Goal: Find specific page/section: Find specific page/section

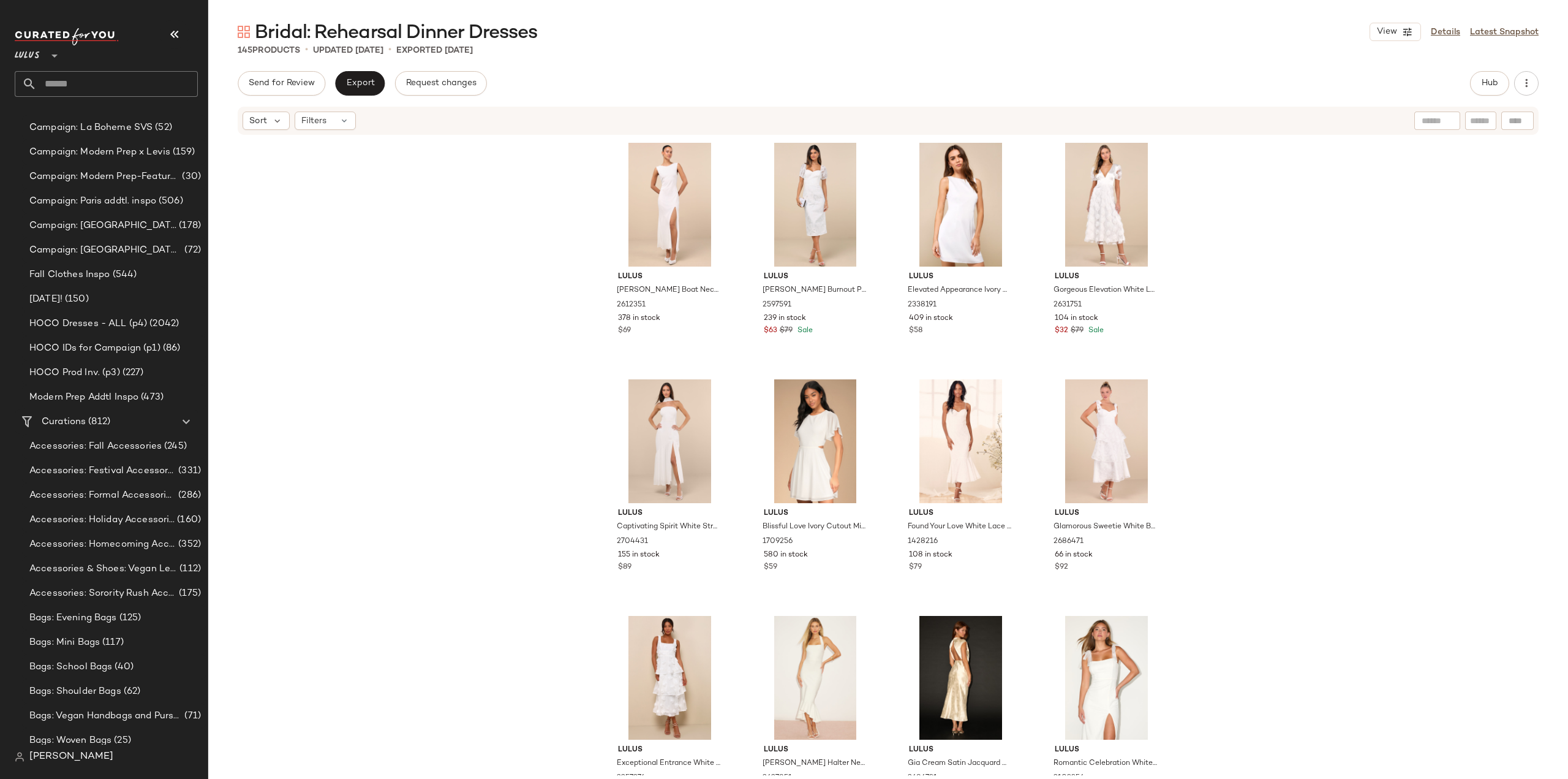
scroll to position [466, 0]
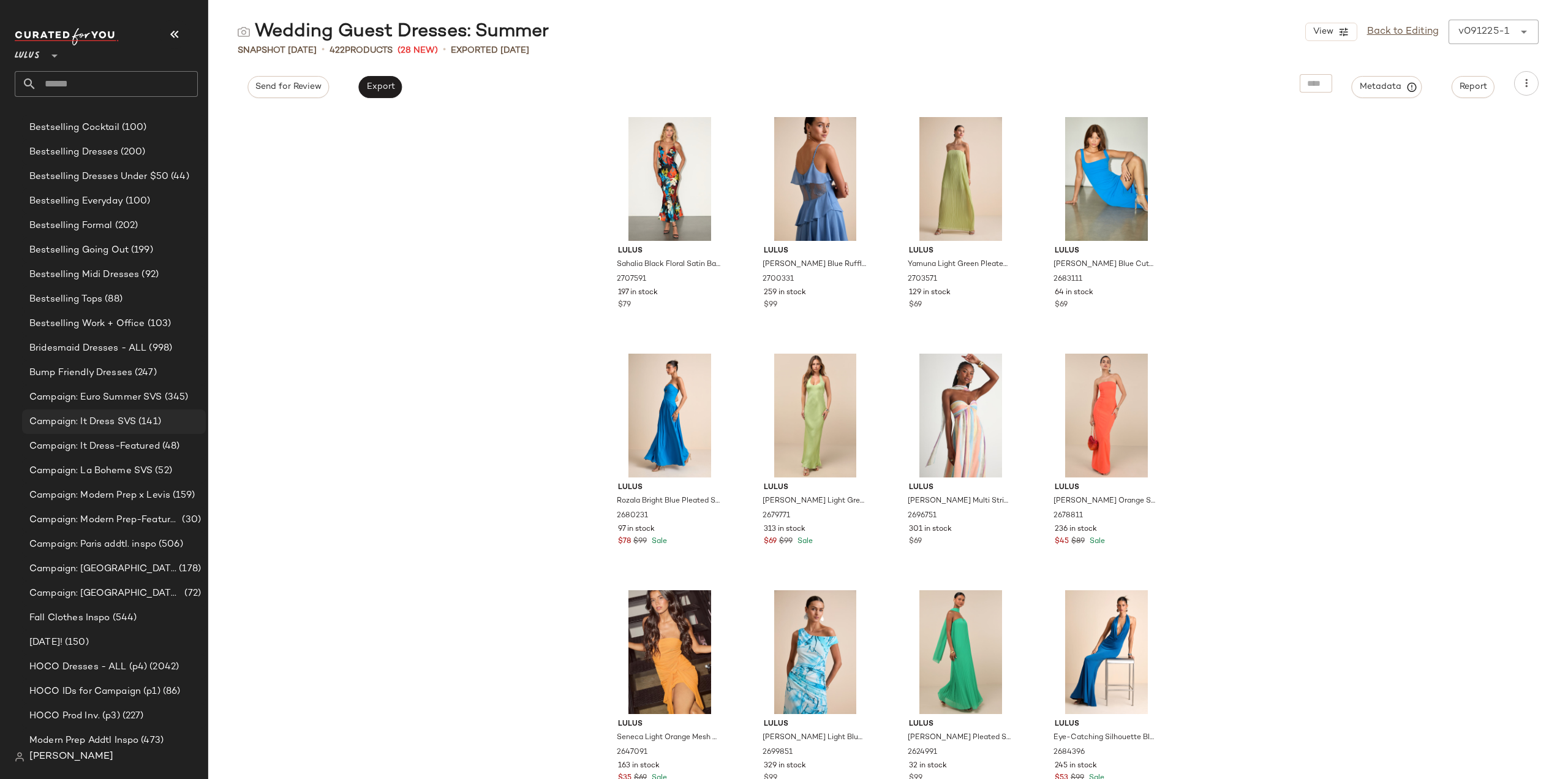
scroll to position [490, 0]
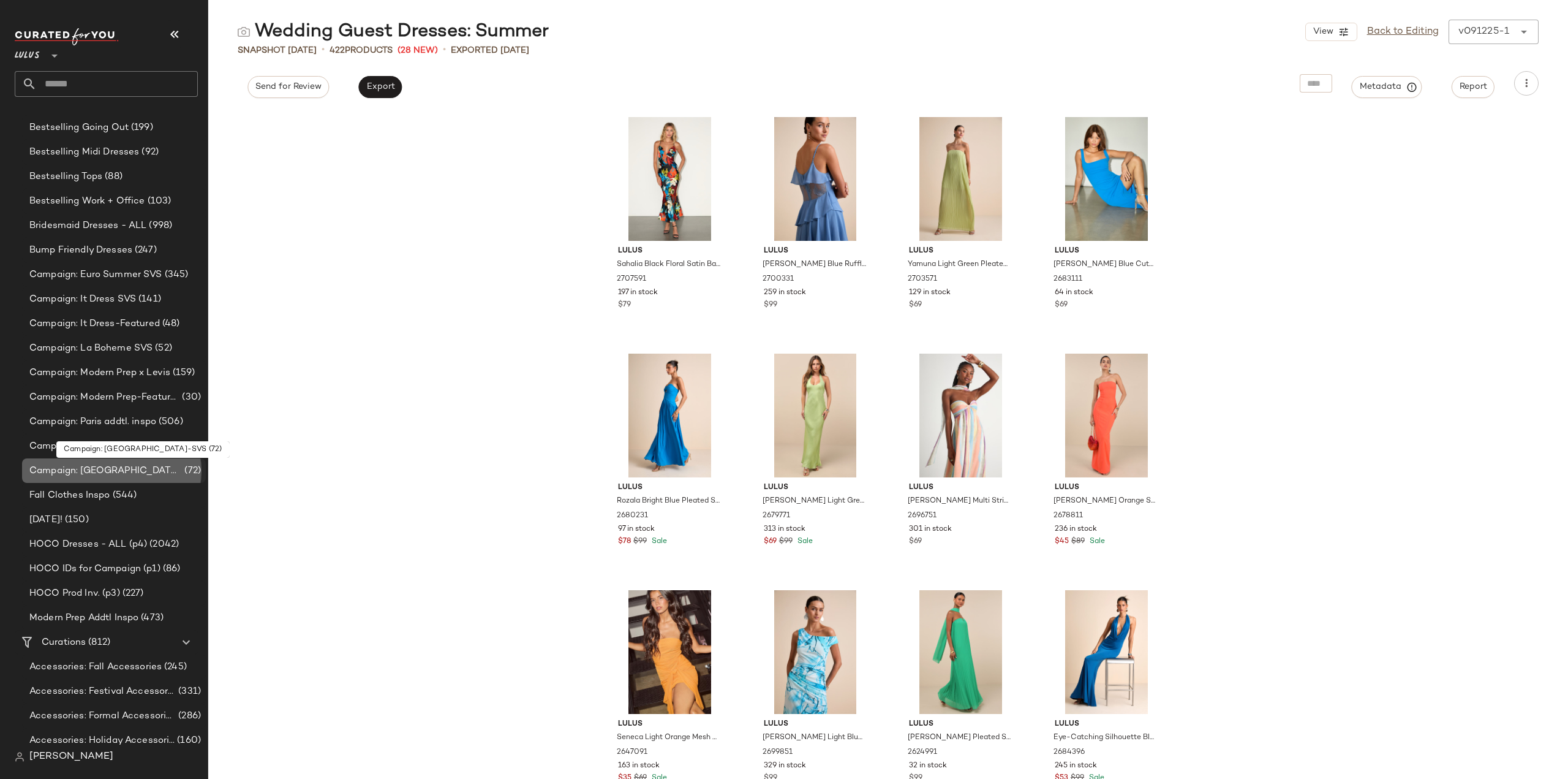
drag, startPoint x: 83, startPoint y: 472, endPoint x: 95, endPoint y: 475, distance: 12.4
click at [106, 485] on div "Settings" at bounding box center [118, 493] width 59 height 30
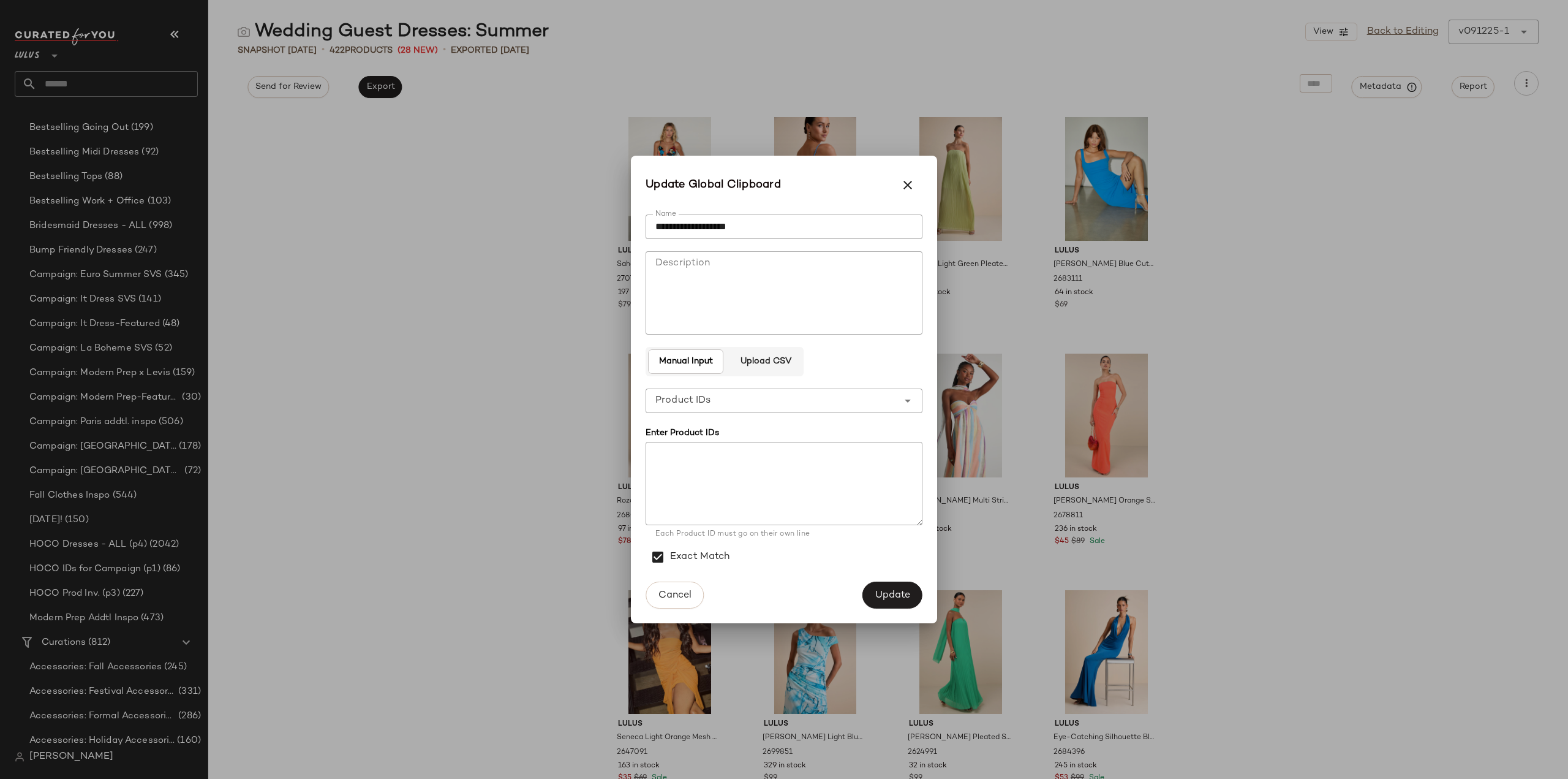
click at [707, 497] on textarea at bounding box center [784, 484] width 277 height 84
paste textarea "******* ******* ******* ******* ******* ******* ******* ******* ******* *******…"
type textarea "******* ******* ******* ******* ******* ******* ******* ******* ******* *******…"
click at [885, 593] on span "Update" at bounding box center [892, 595] width 35 height 12
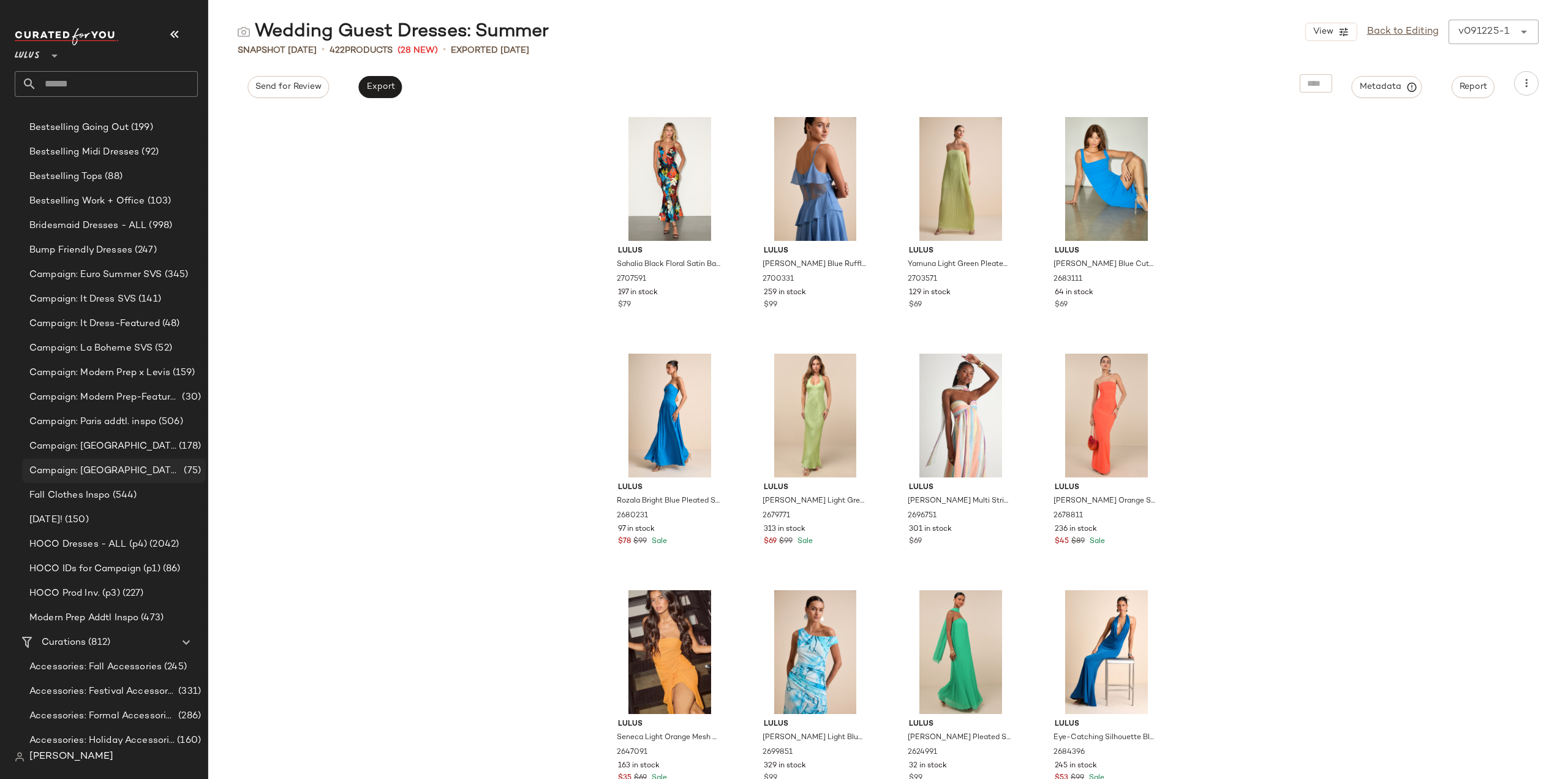
click at [76, 467] on span "Campaign: Paris-SVS" at bounding box center [105, 471] width 152 height 14
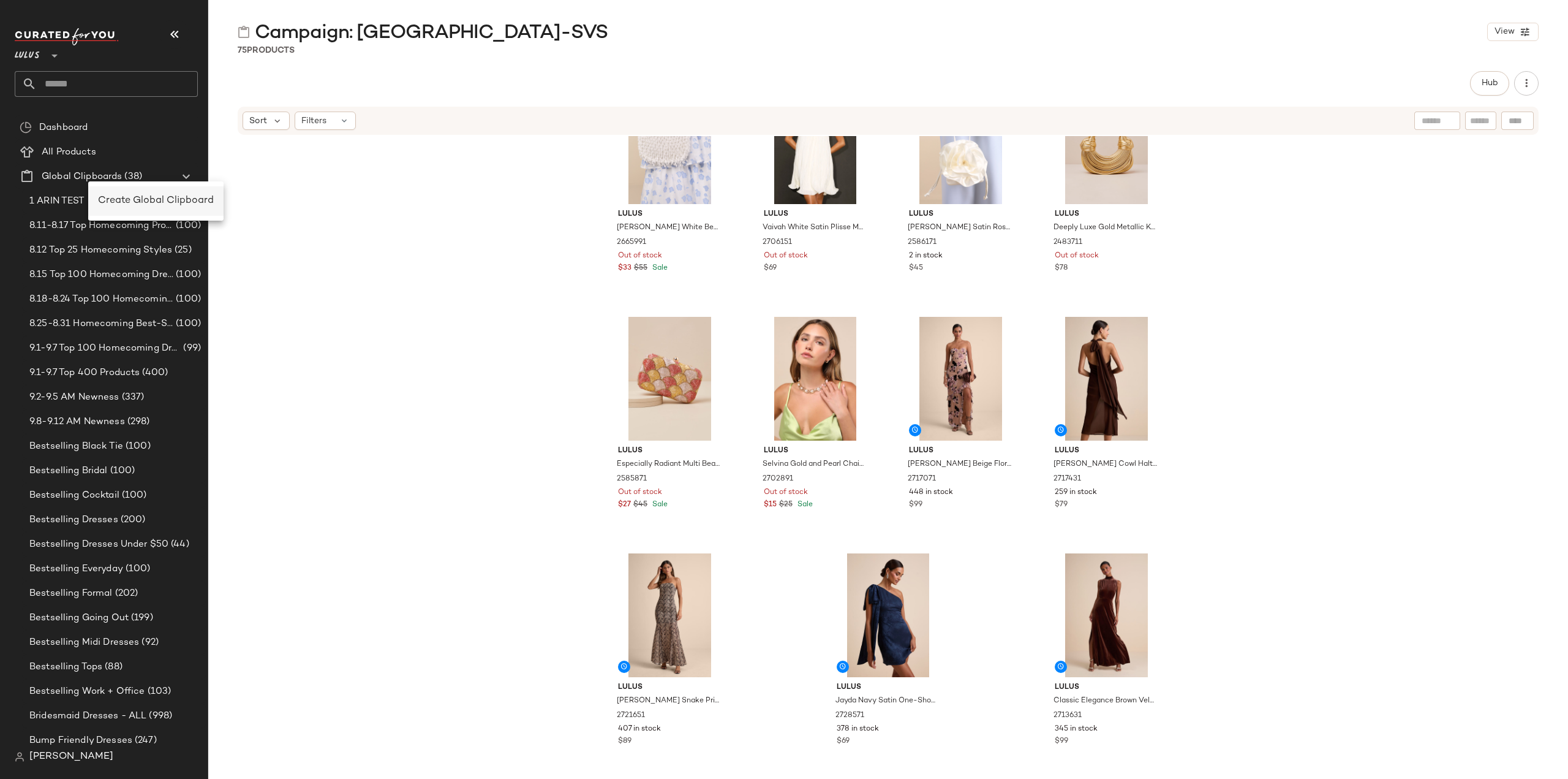
click at [117, 206] on span "Create Global Clipboard" at bounding box center [156, 201] width 116 height 11
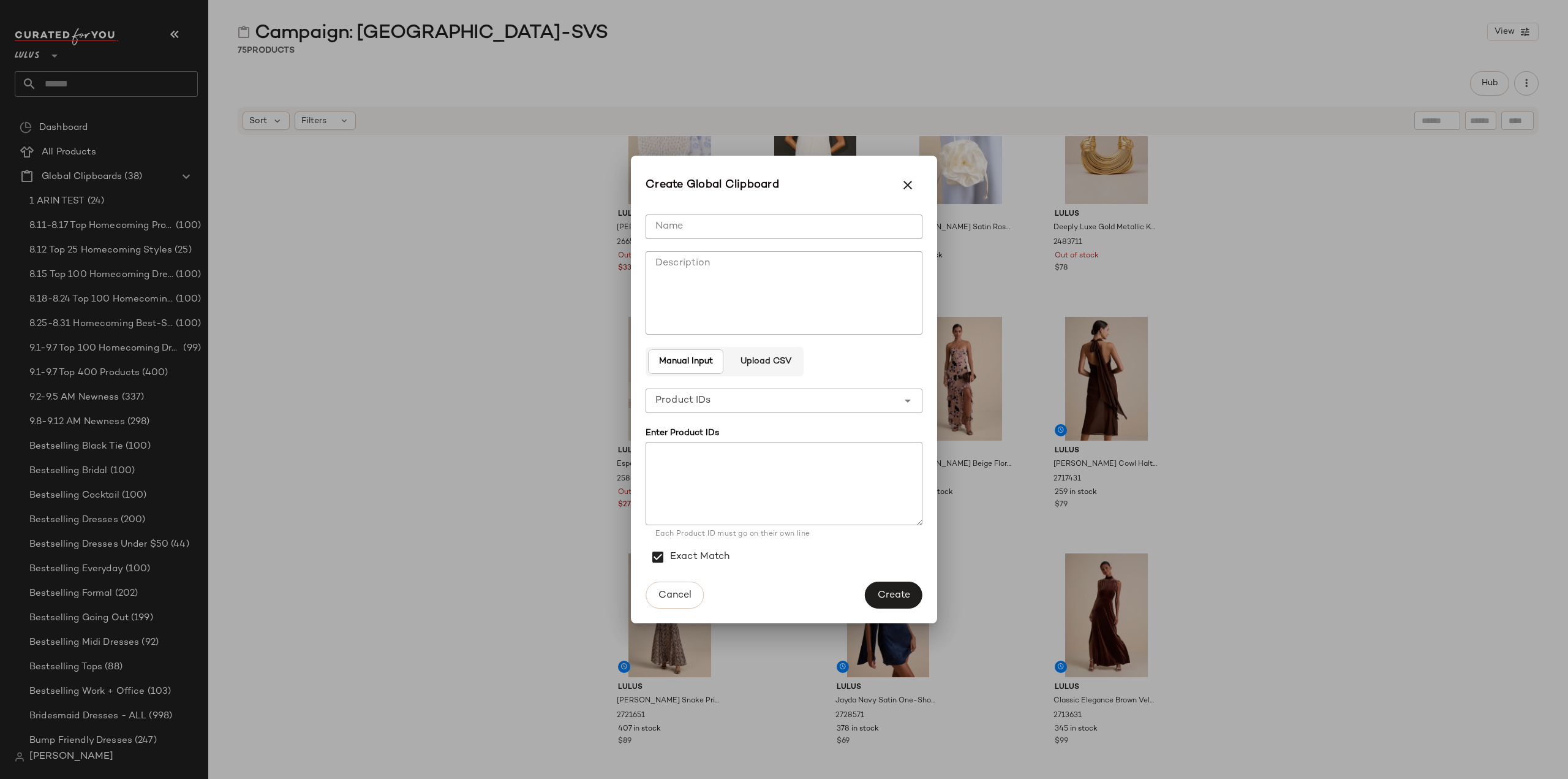
click at [720, 223] on input "Name" at bounding box center [784, 226] width 277 height 24
type input "**********"
click at [676, 486] on textarea at bounding box center [784, 484] width 277 height 84
paste textarea "******* ******* ******* ******* ******* ******* ******* ******* ******* *******…"
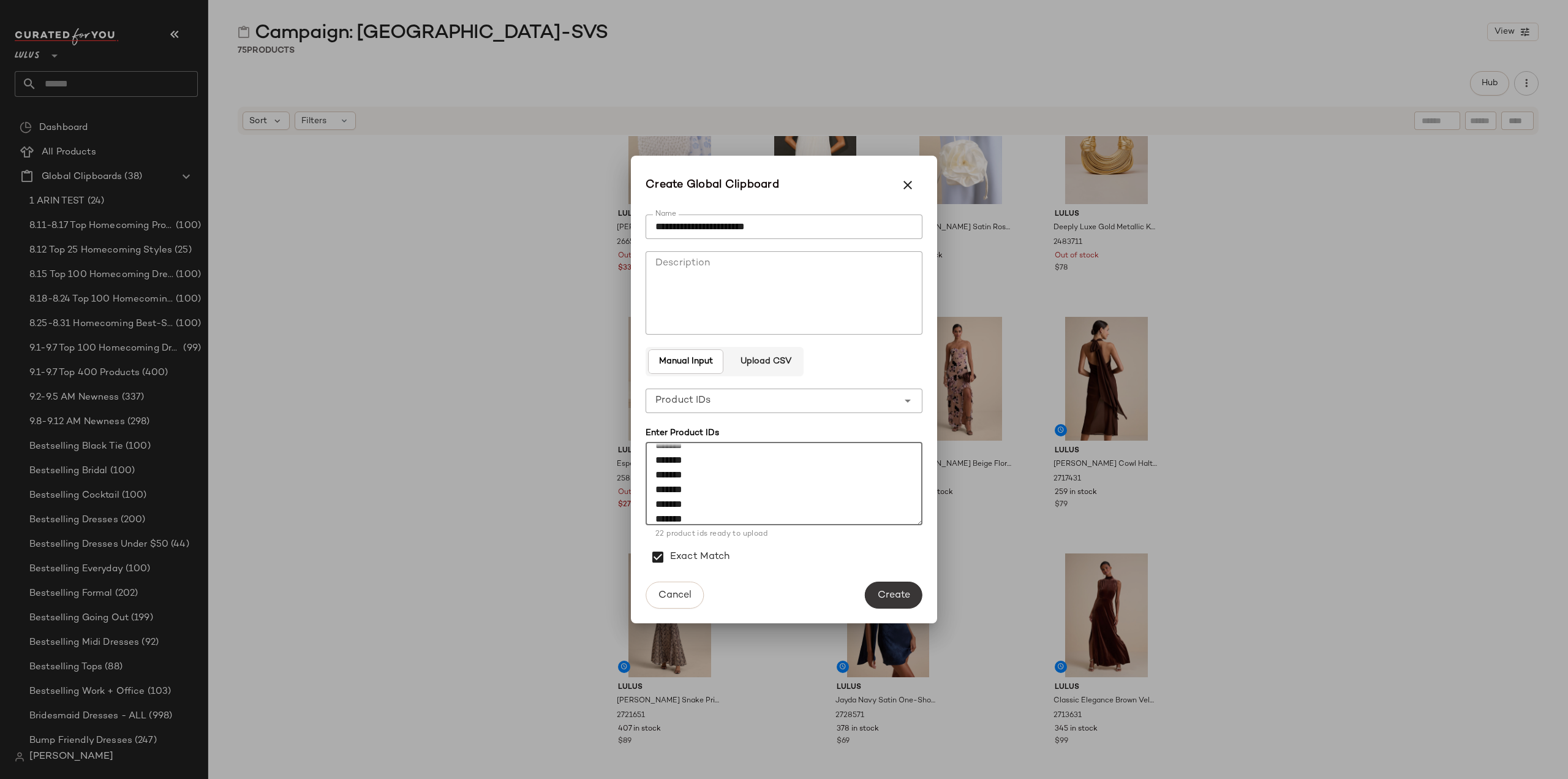
type textarea "******* ******* ******* ******* ******* ******* ******* ******* ******* *******…"
click at [901, 600] on span "Create" at bounding box center [894, 595] width 33 height 12
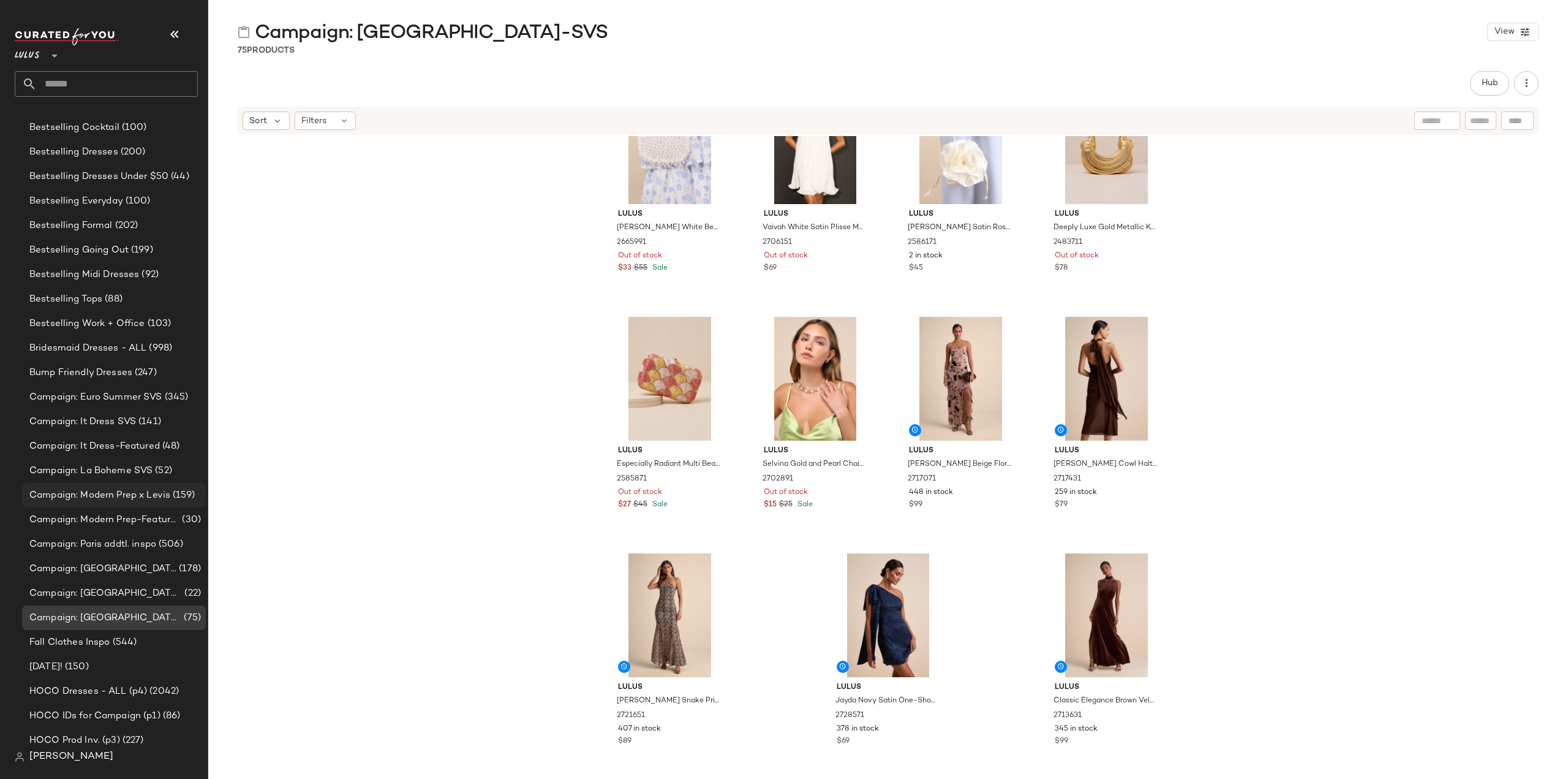
scroll to position [490, 0]
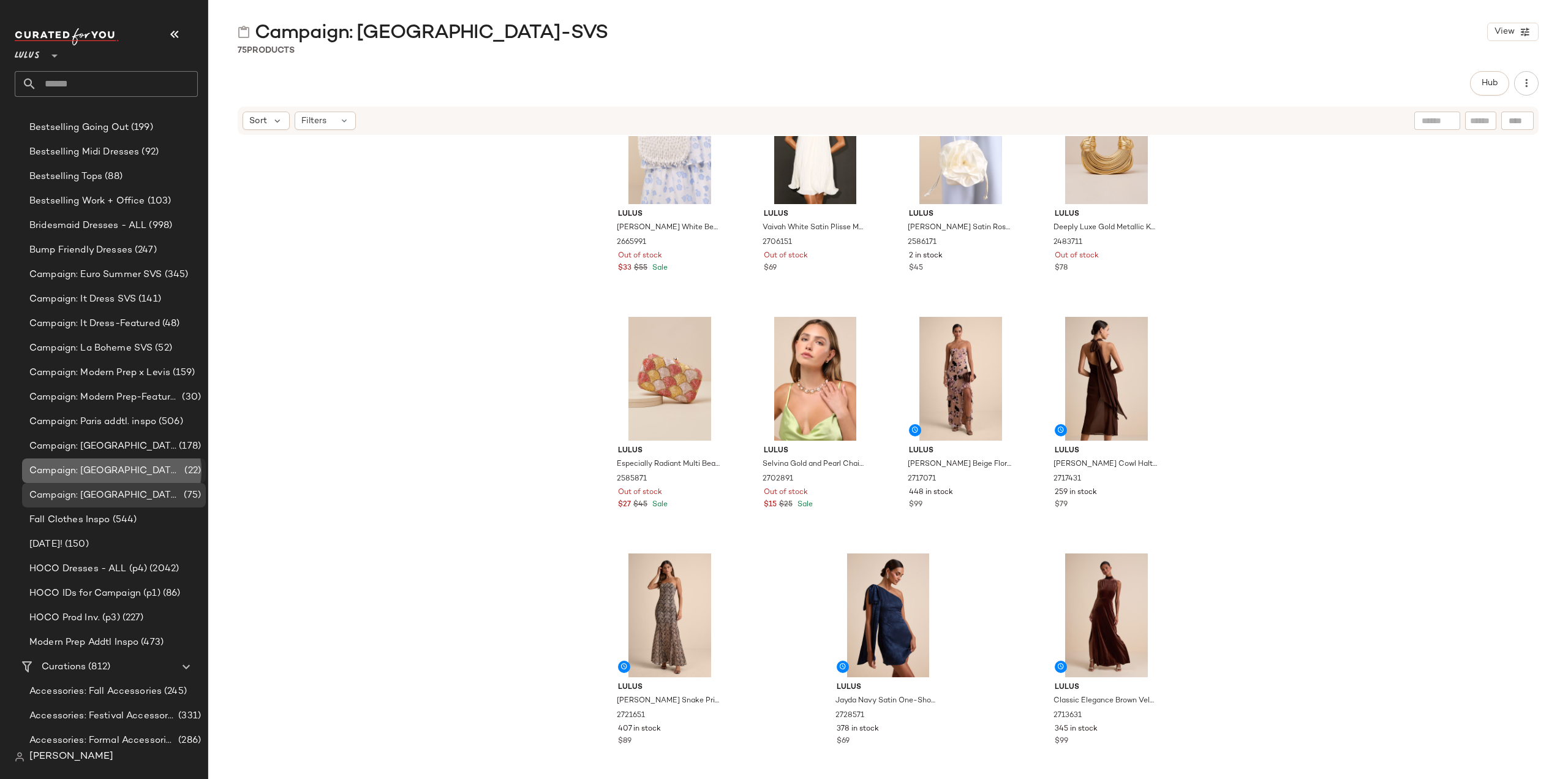
click at [72, 470] on span "Campaign: Paris FEATURED" at bounding box center [105, 471] width 152 height 14
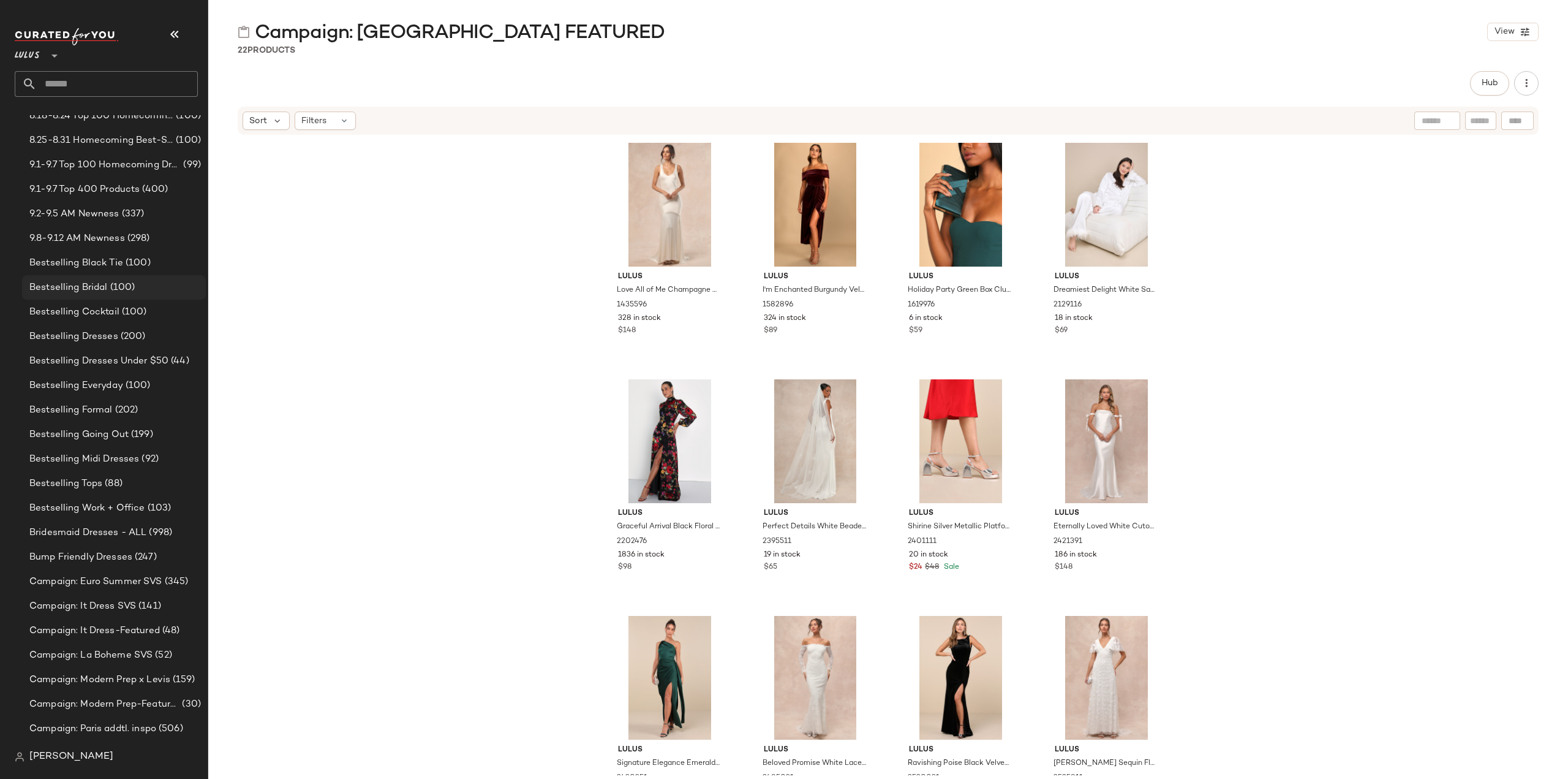
scroll to position [184, 0]
click at [74, 267] on span "Bestselling Black Tie" at bounding box center [77, 263] width 94 height 14
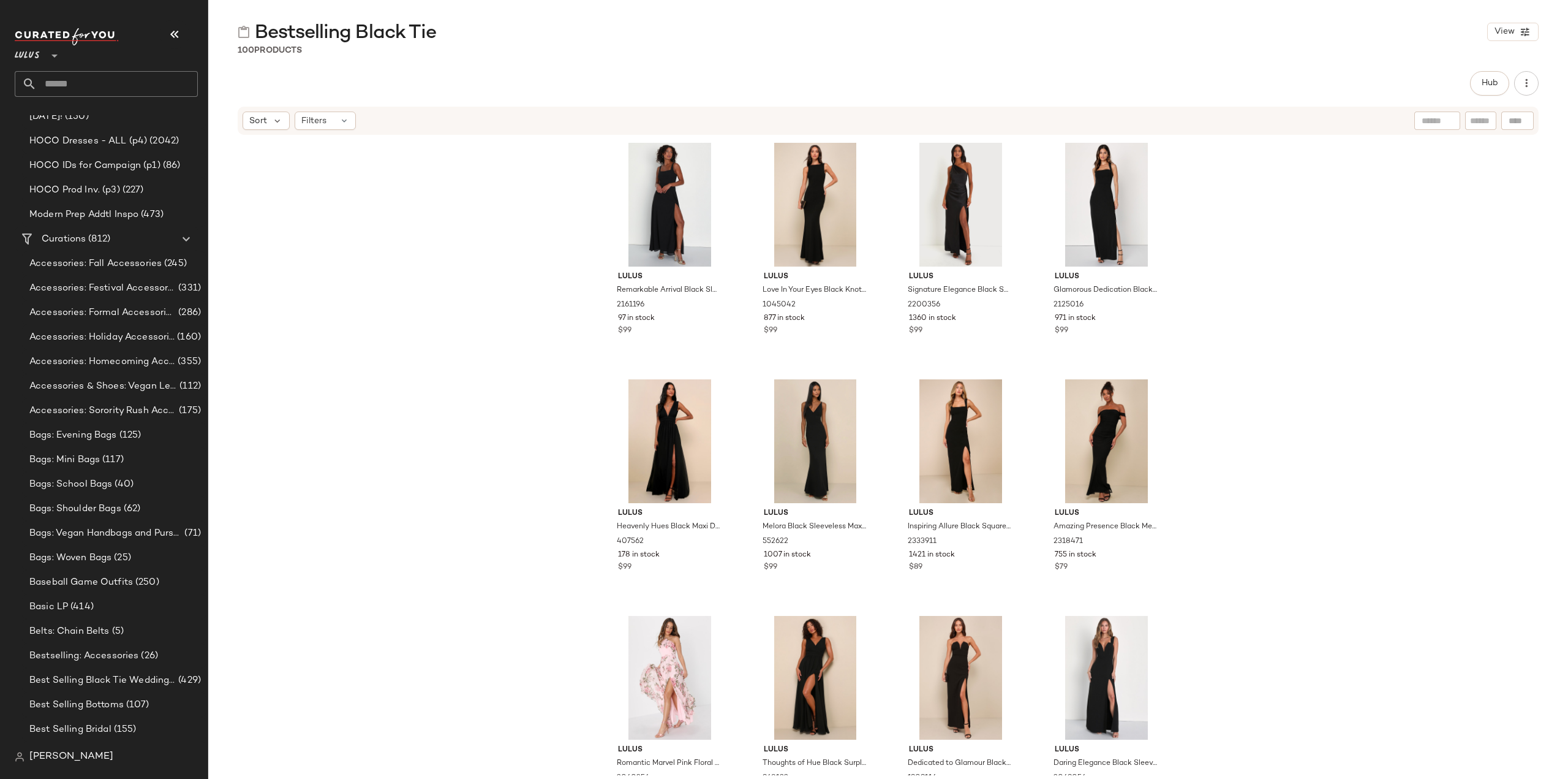
scroll to position [919, 0]
click at [100, 90] on input "text" at bounding box center [117, 84] width 161 height 26
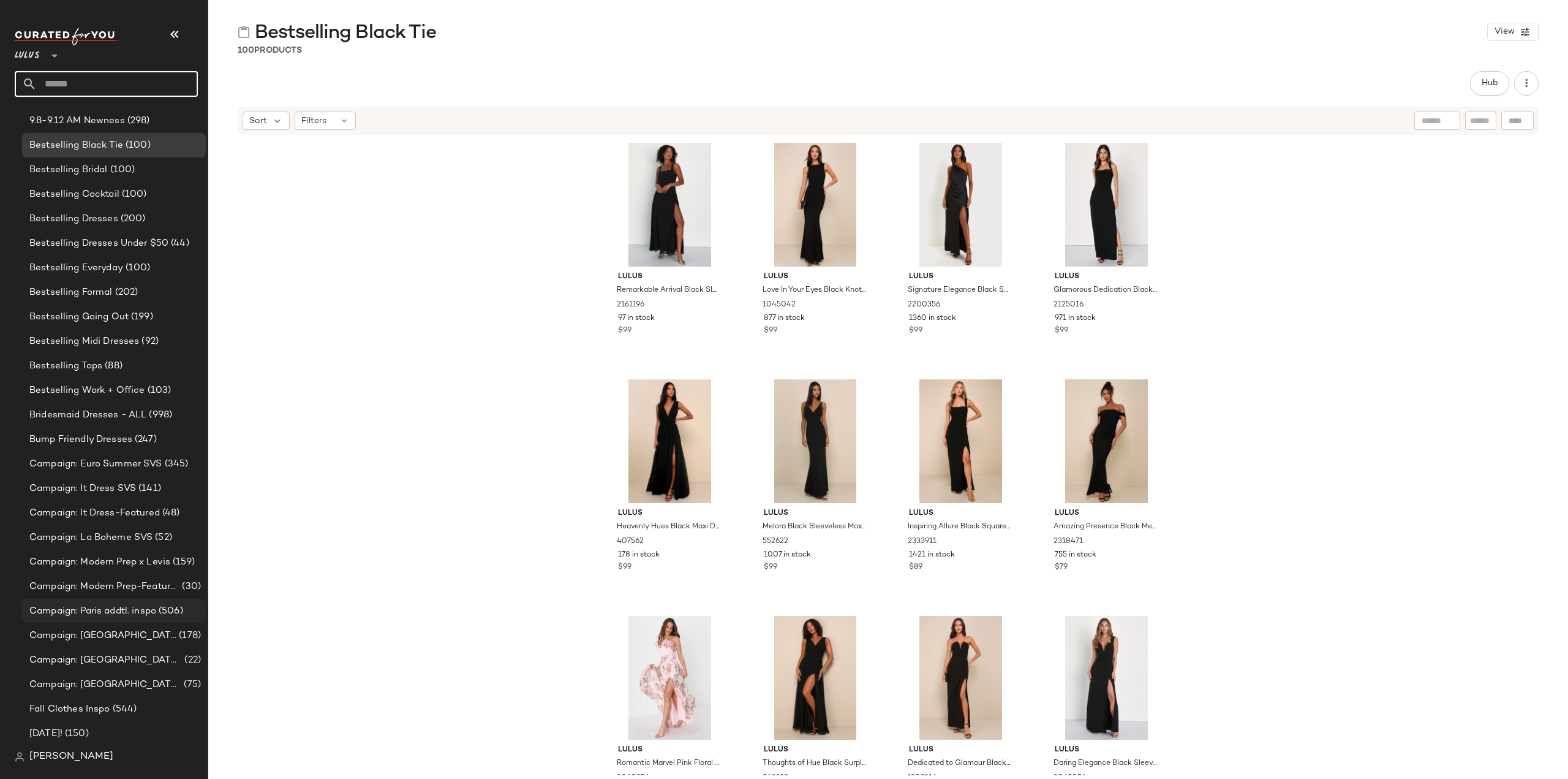
scroll to position [306, 0]
click at [82, 657] on span "Campaign: Paris FEATURED" at bounding box center [105, 655] width 152 height 14
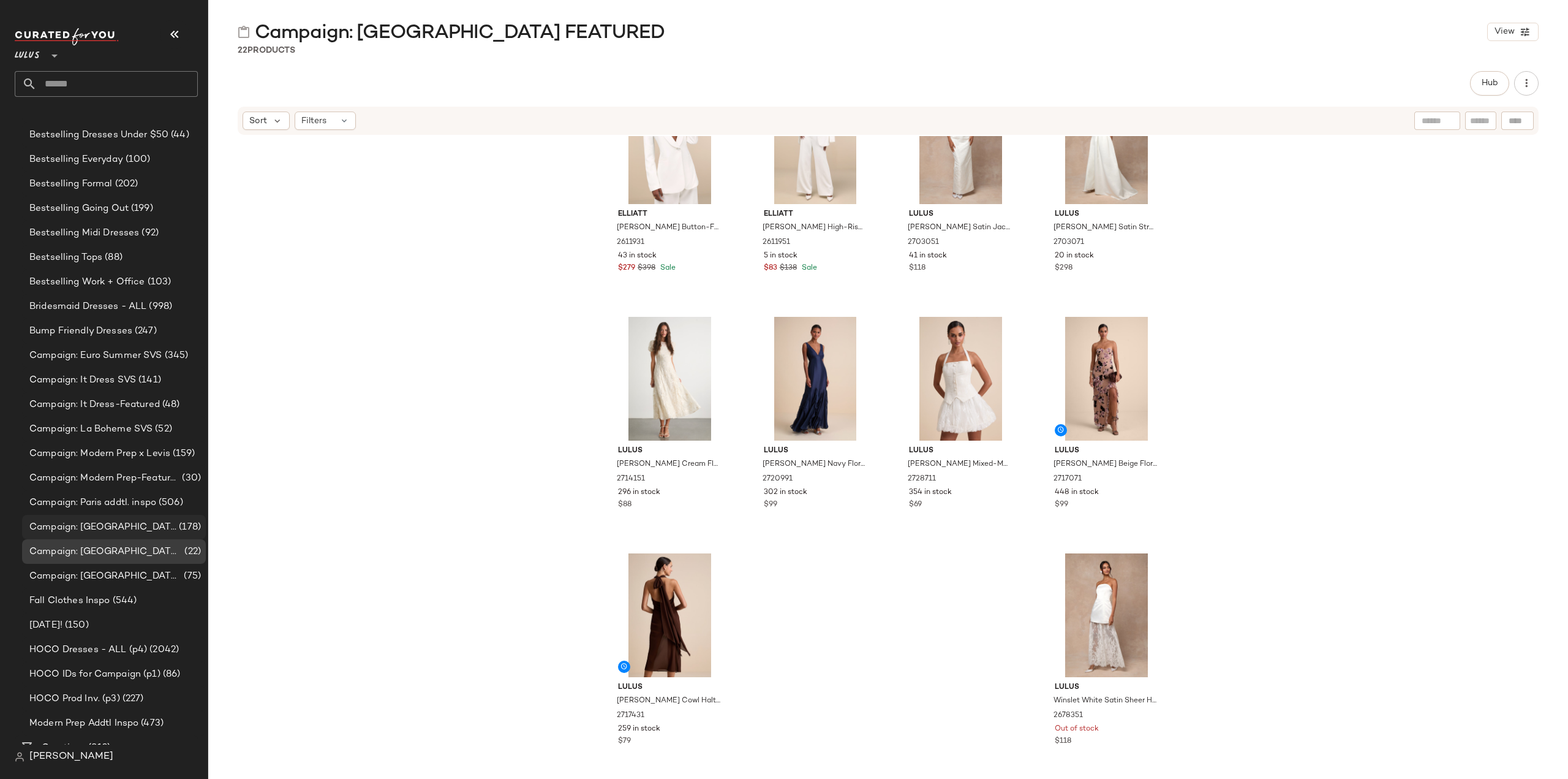
scroll to position [429, 0]
click at [68, 557] on span "Campaign: Paris-SVS" at bounding box center [105, 557] width 152 height 14
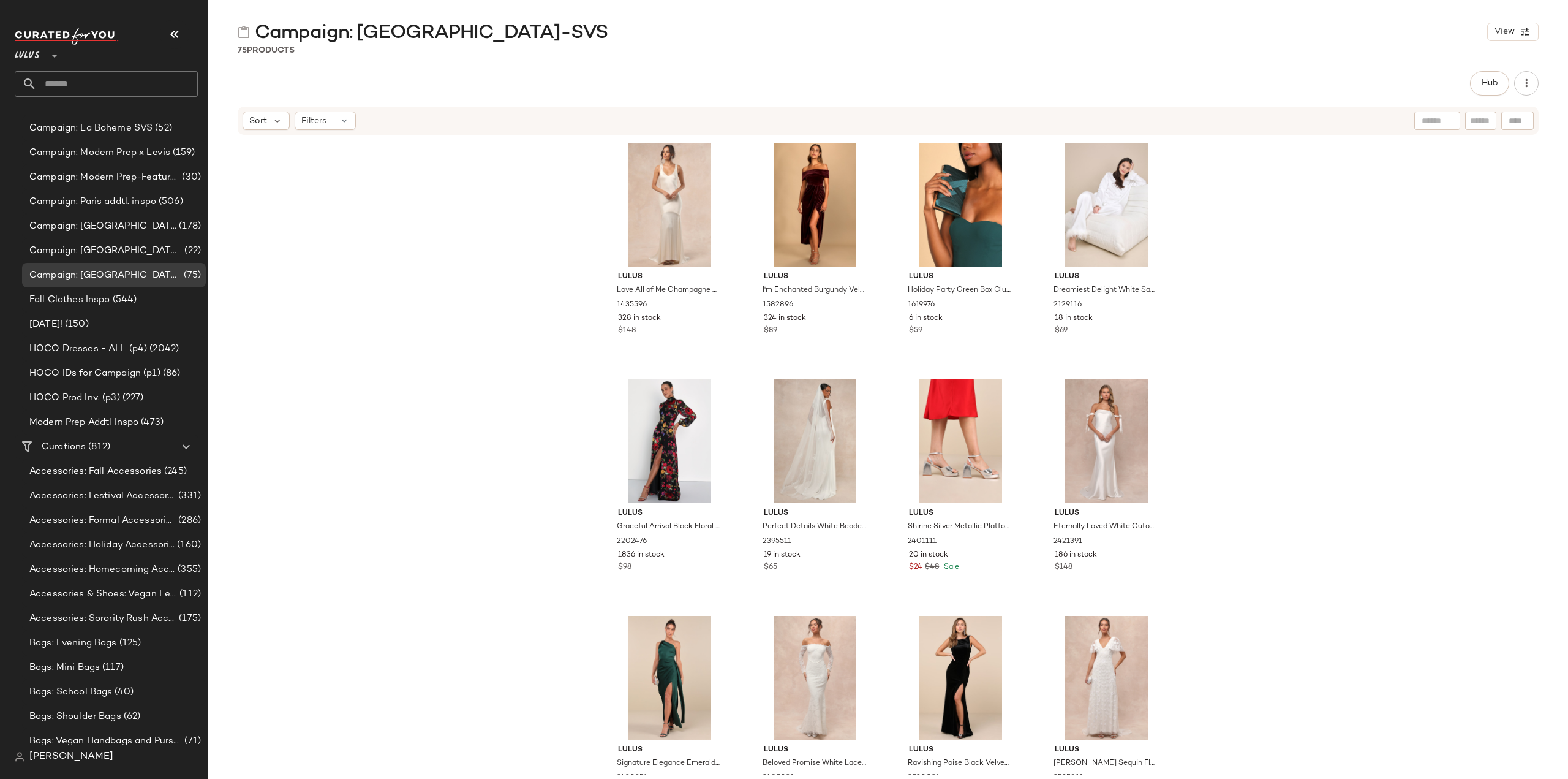
scroll to position [797, 0]
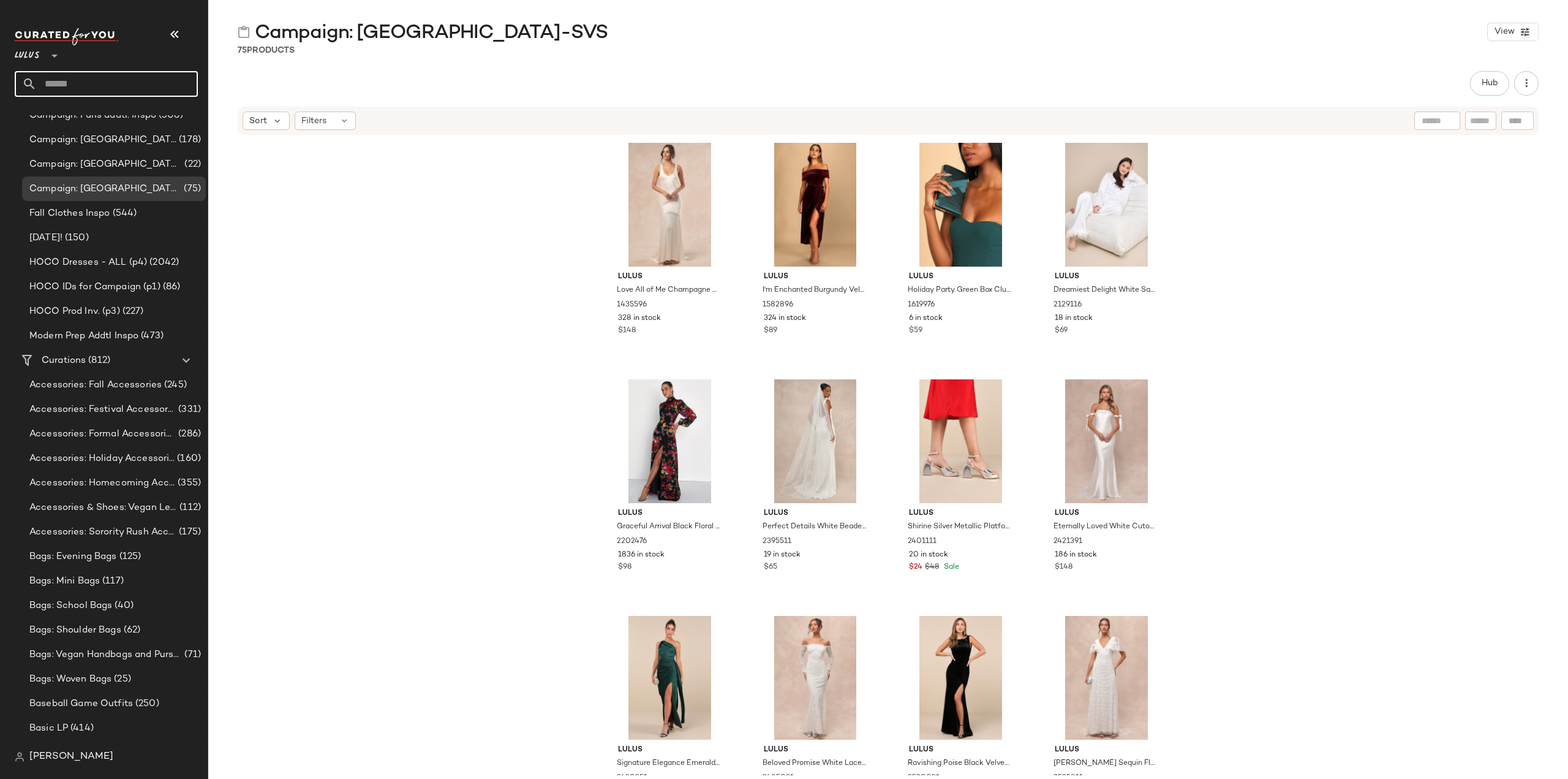
click at [85, 86] on input "text" at bounding box center [117, 84] width 161 height 26
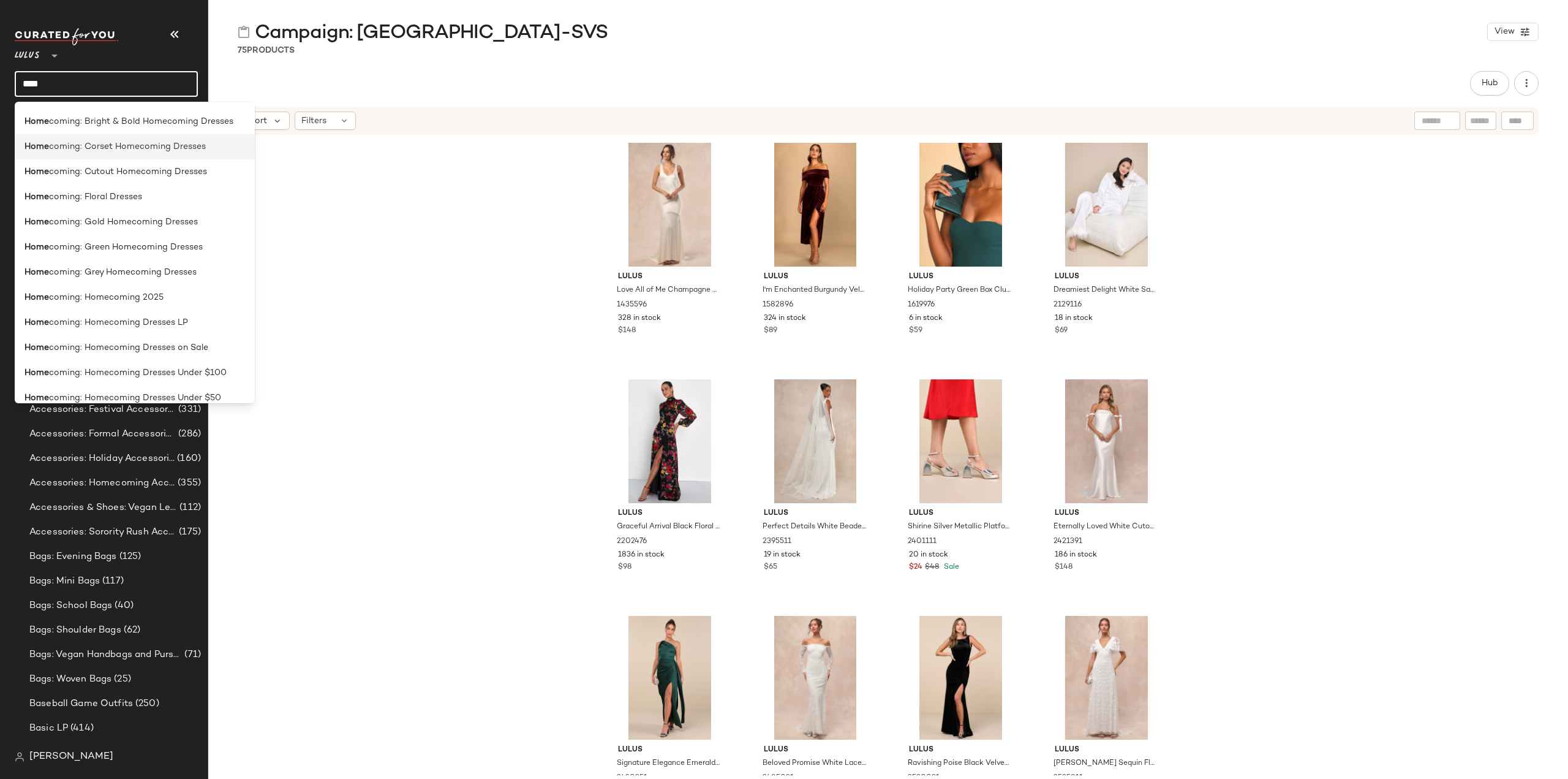
scroll to position [367, 0]
type input "****"
click at [68, 283] on span "coming: Homecoming 2025" at bounding box center [105, 279] width 114 height 13
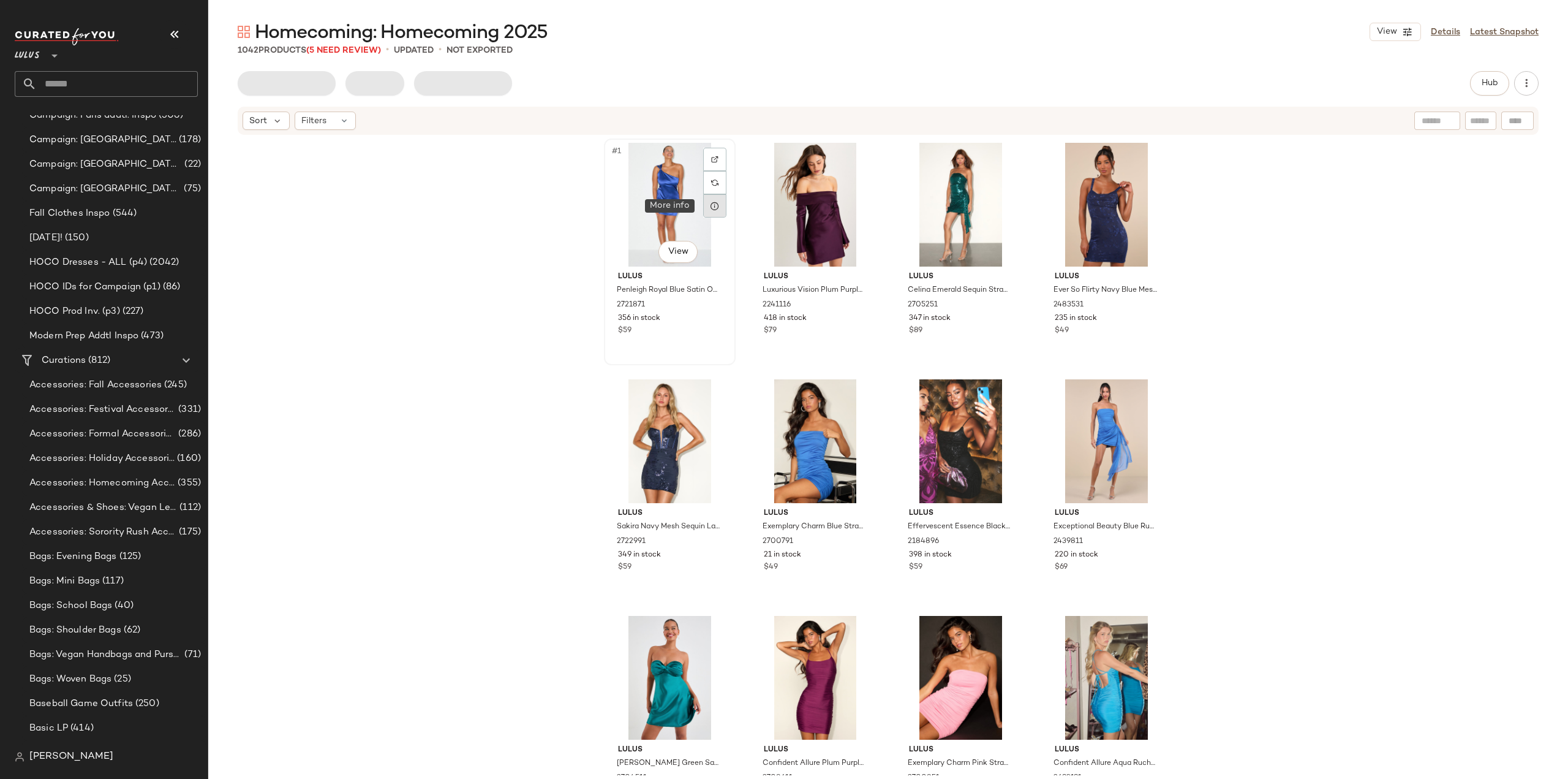
click at [713, 206] on icon at bounding box center [715, 205] width 10 height 10
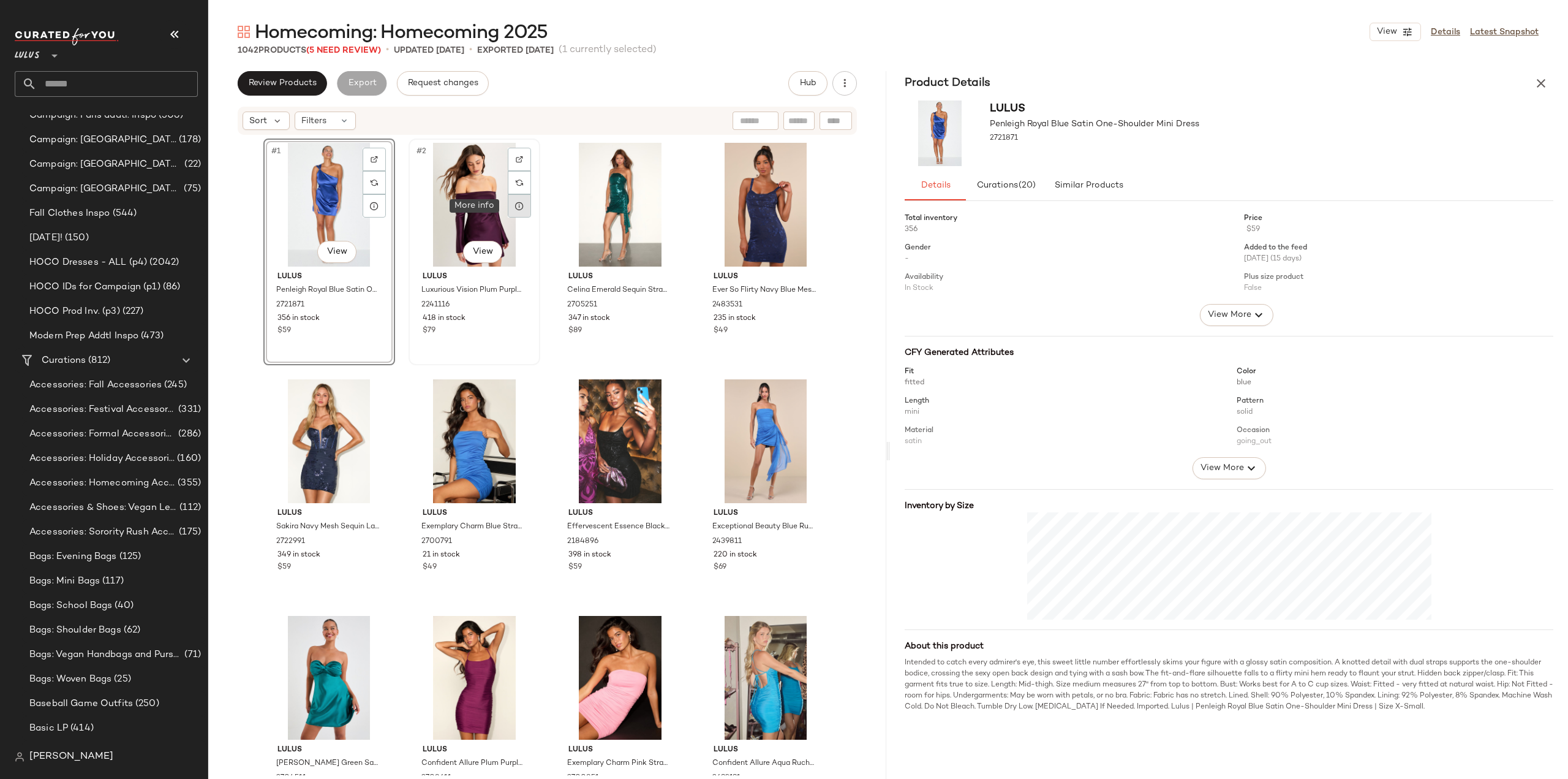
click at [523, 204] on div at bounding box center [519, 206] width 23 height 23
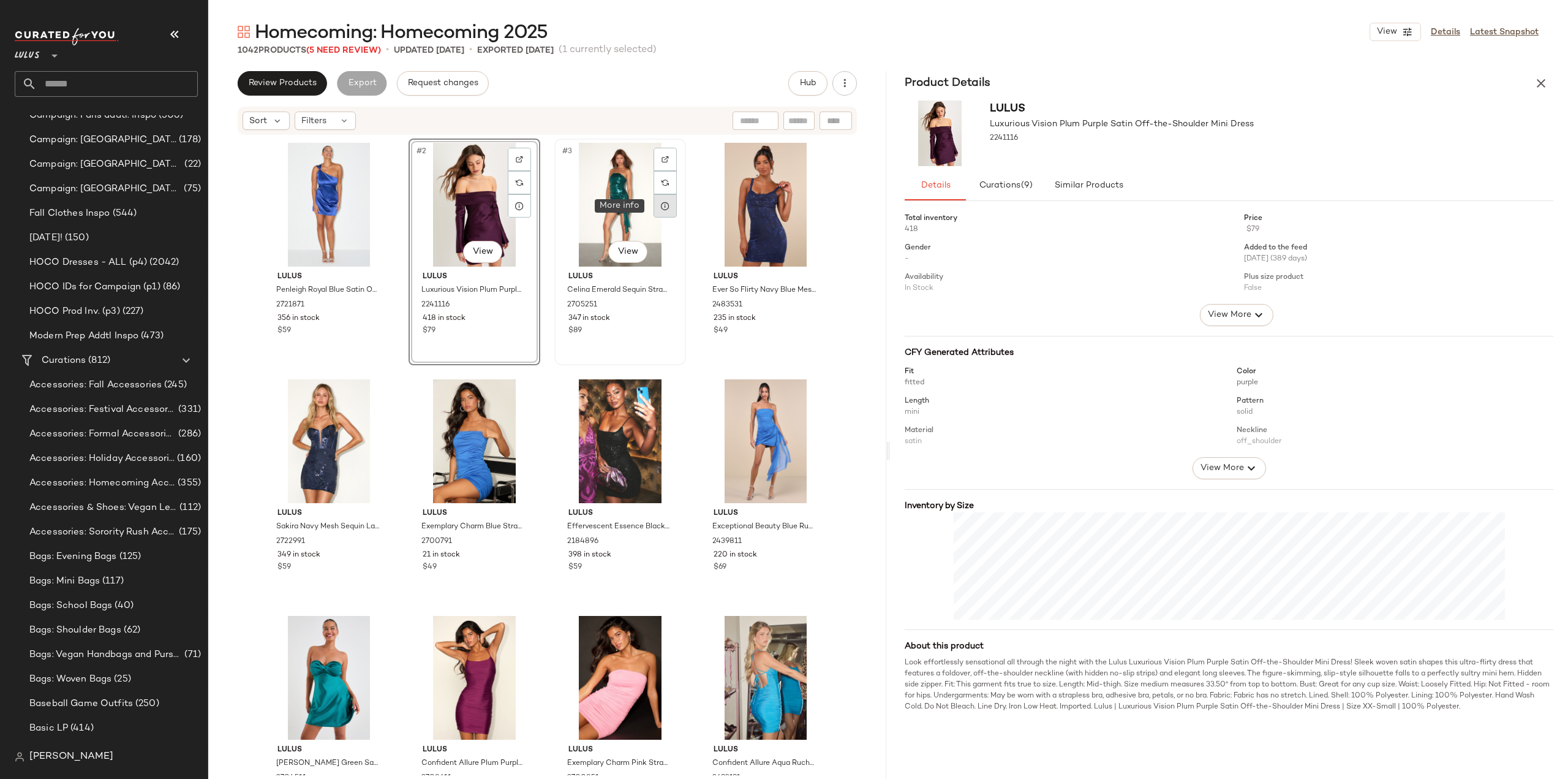
click at [661, 206] on icon at bounding box center [665, 205] width 10 height 10
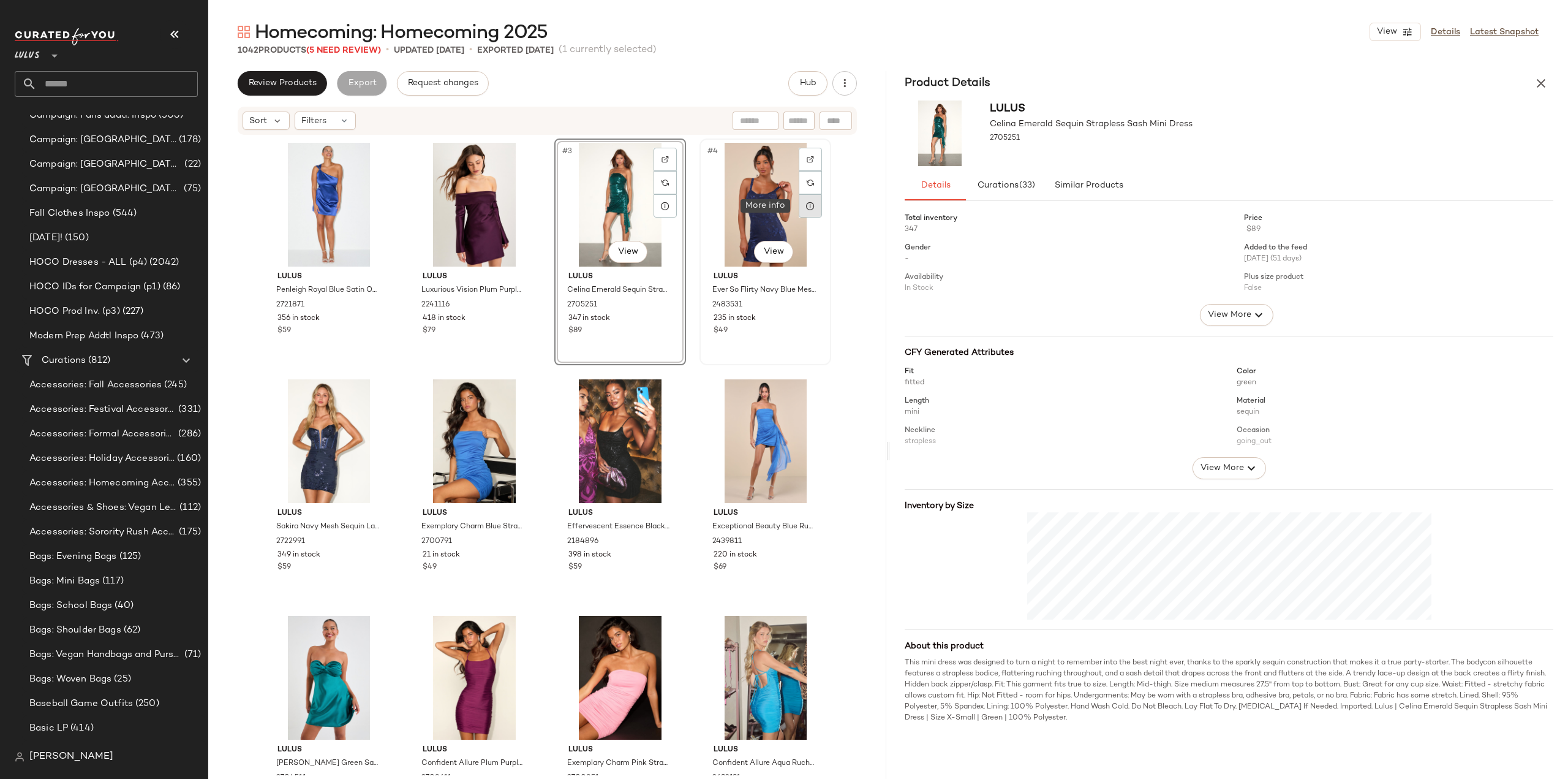
click at [807, 206] on icon at bounding box center [810, 205] width 10 height 10
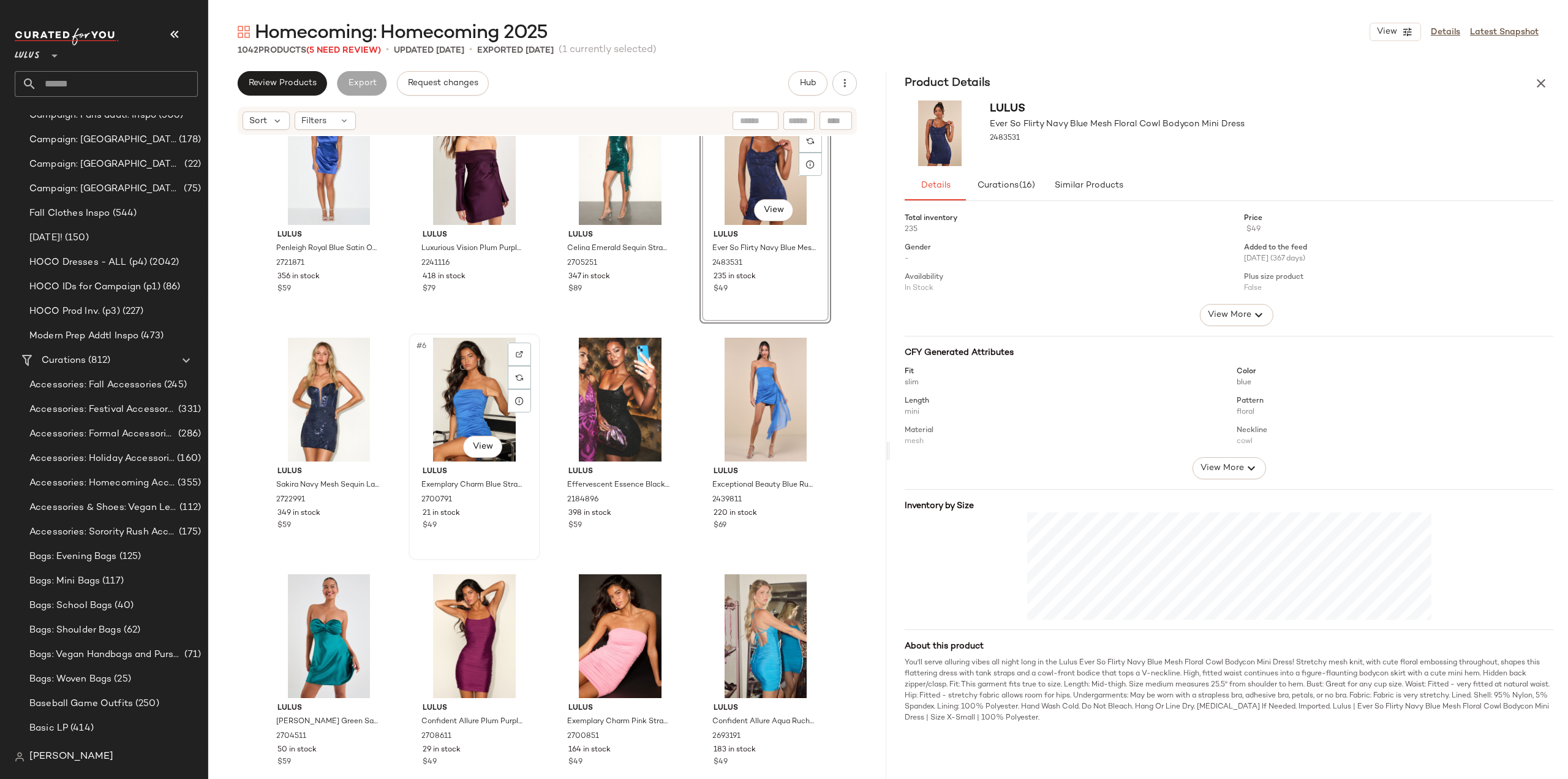
scroll to position [61, 0]
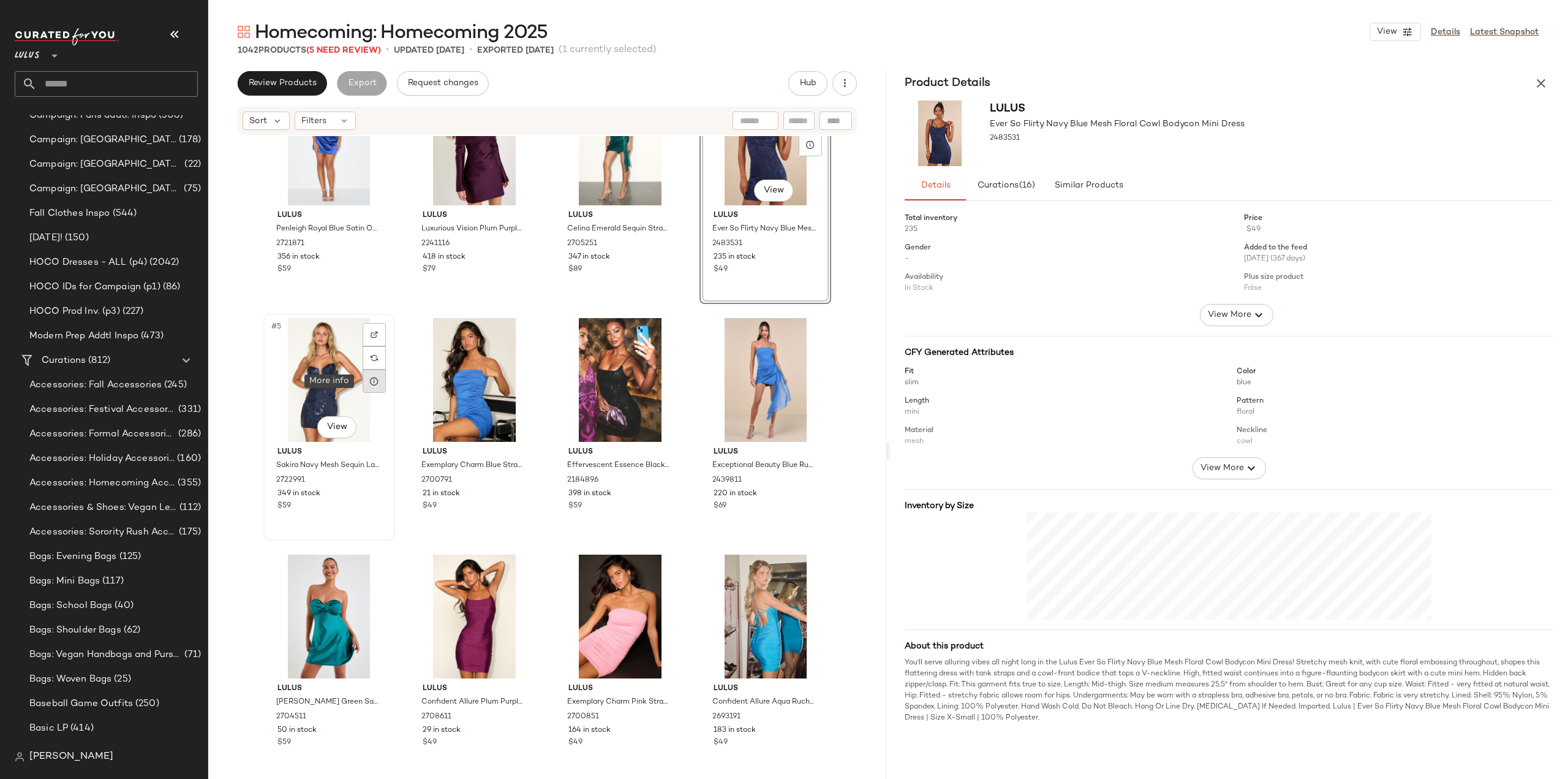
click at [373, 385] on icon at bounding box center [374, 381] width 10 height 10
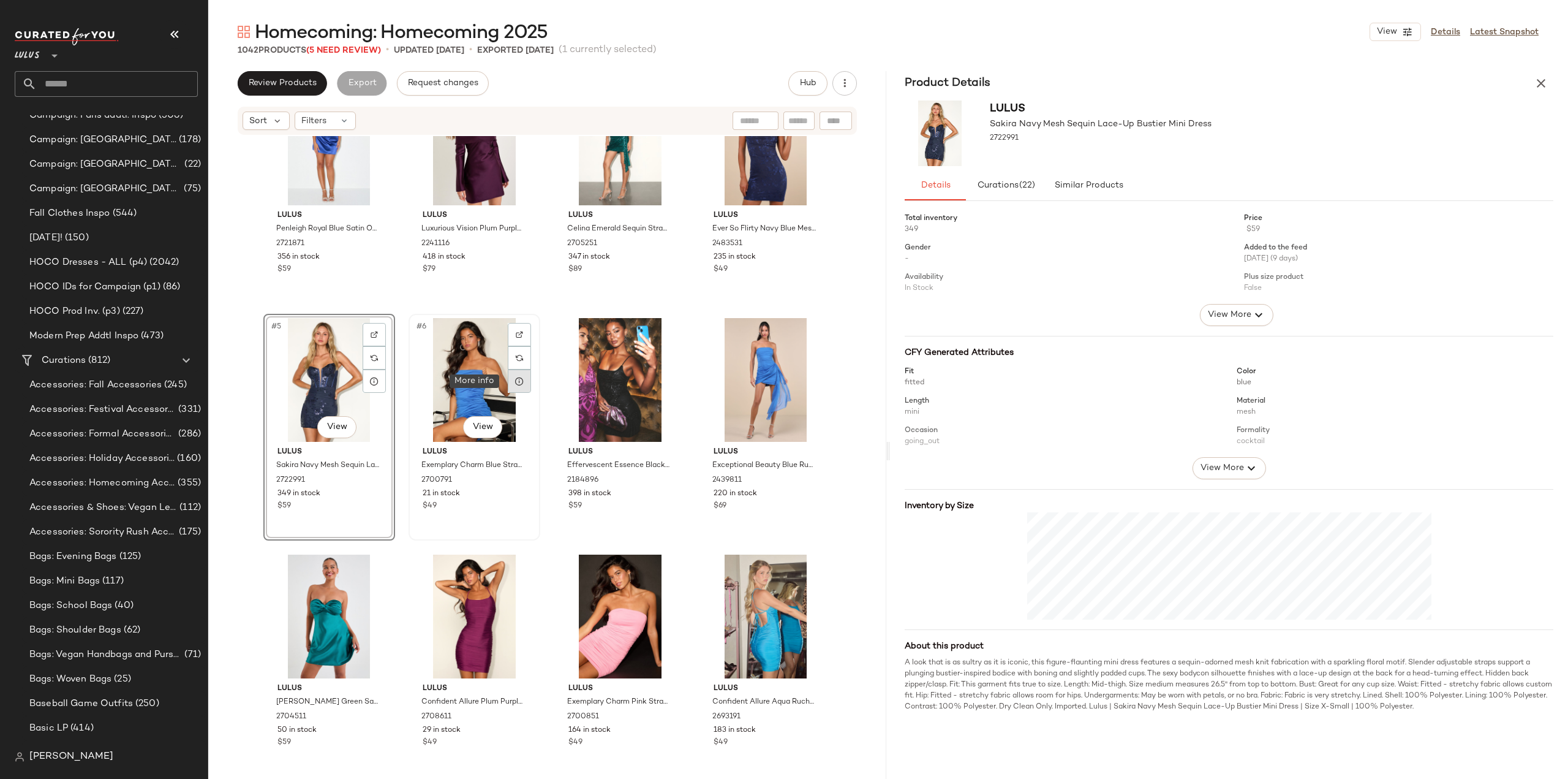
click at [510, 382] on div at bounding box center [519, 381] width 23 height 23
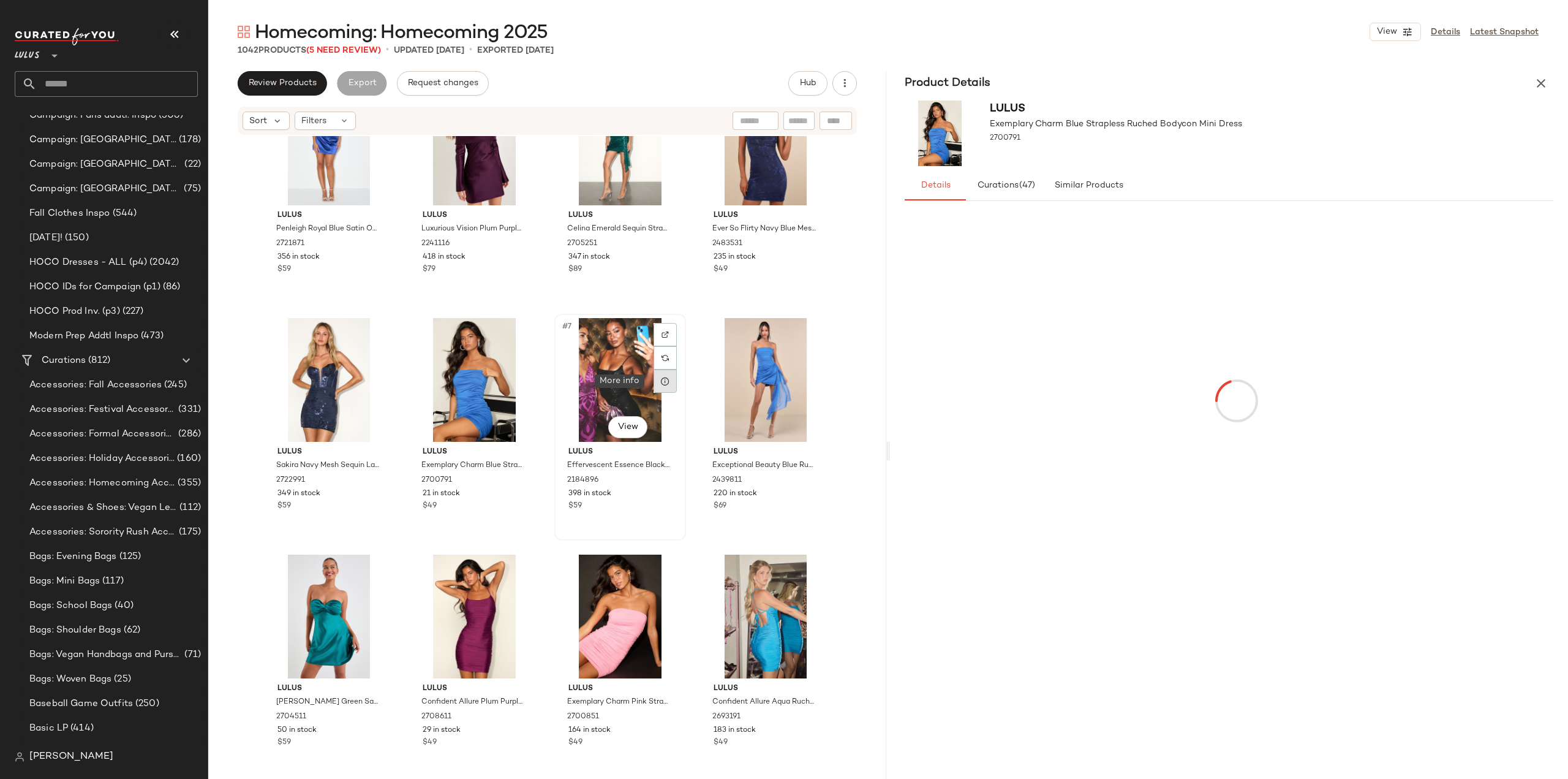
click at [664, 381] on icon at bounding box center [665, 381] width 10 height 10
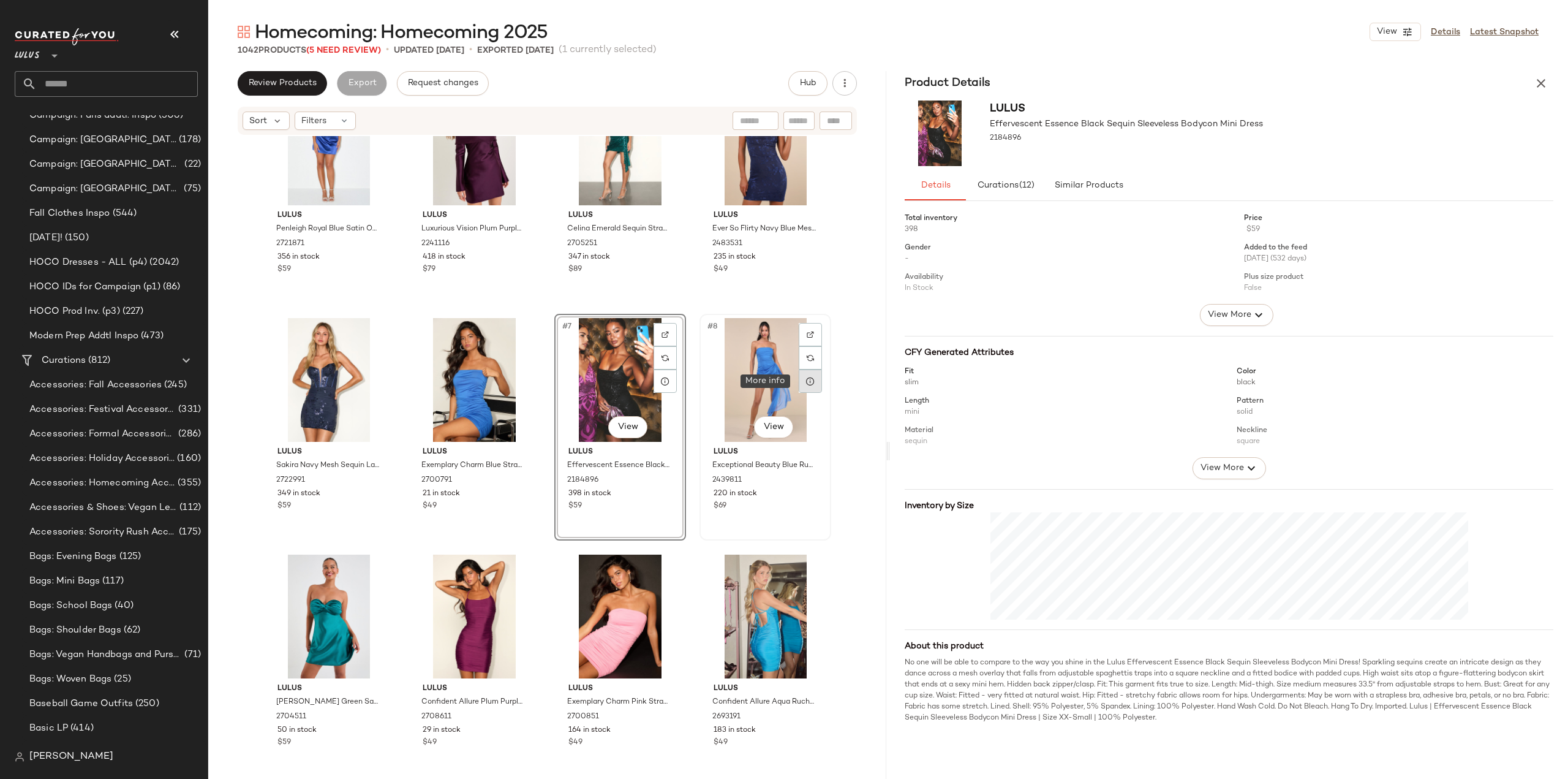
click at [807, 386] on div at bounding box center [810, 381] width 23 height 23
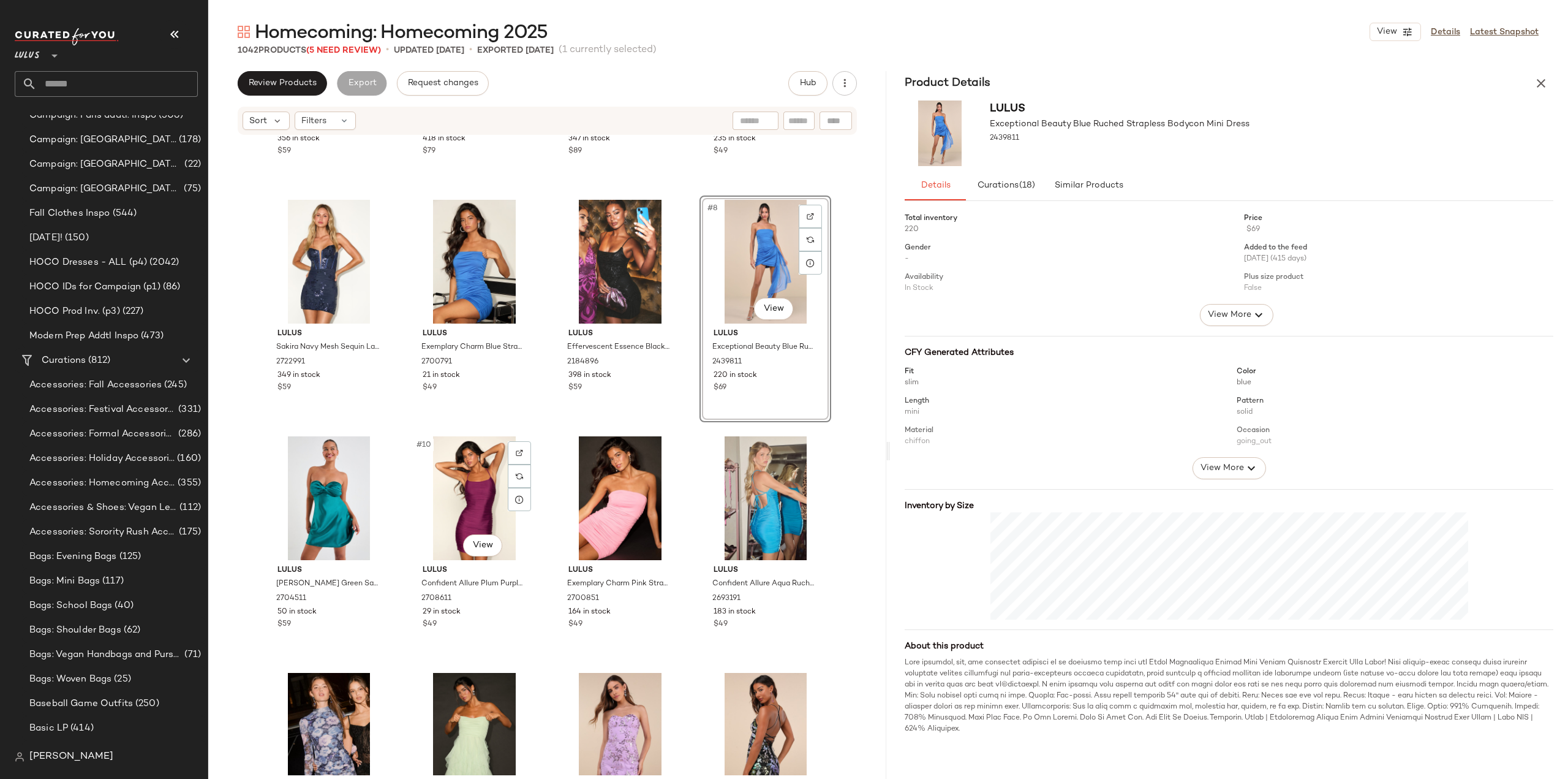
scroll to position [184, 0]
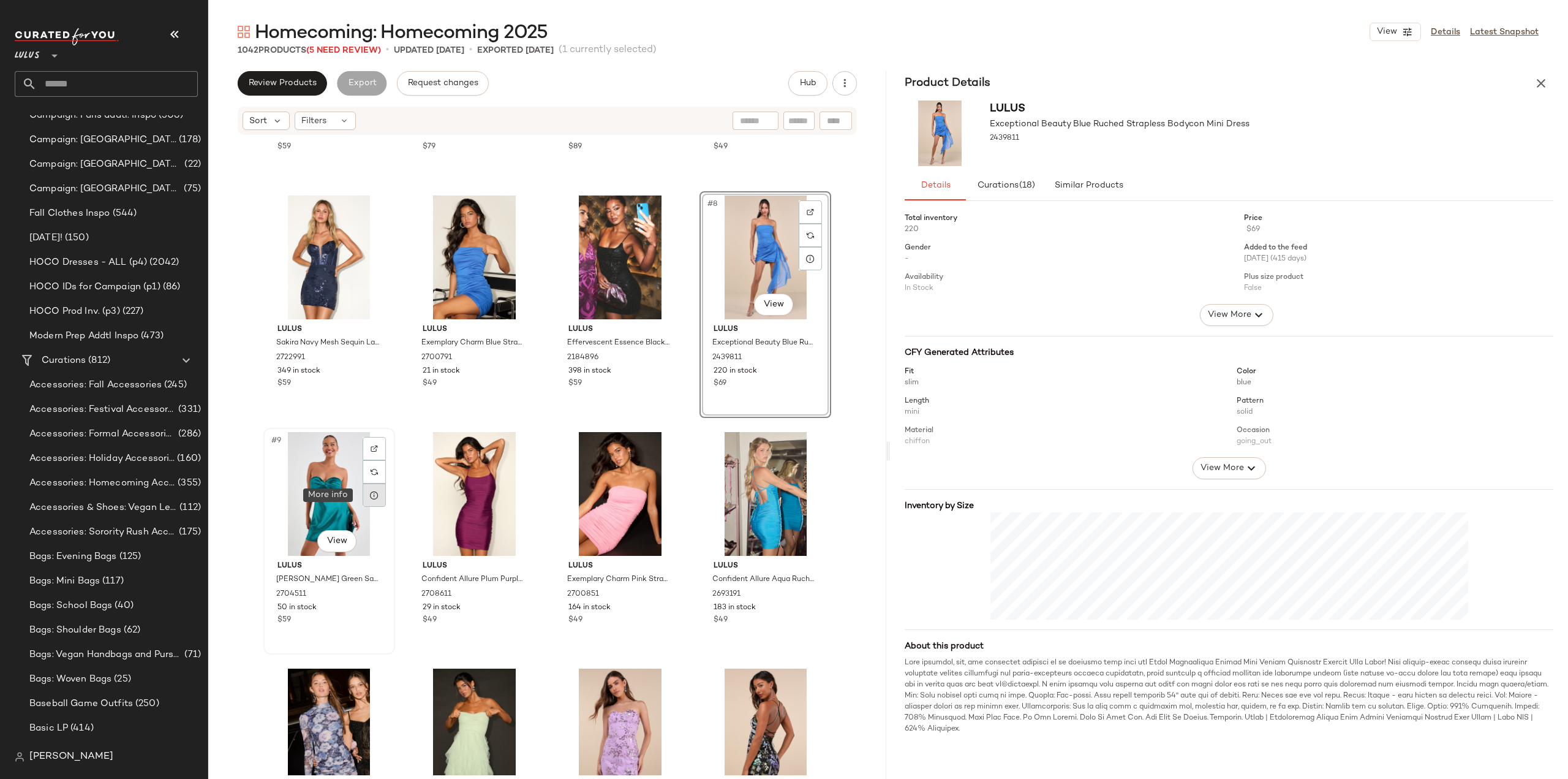
click at [375, 497] on div at bounding box center [374, 495] width 23 height 23
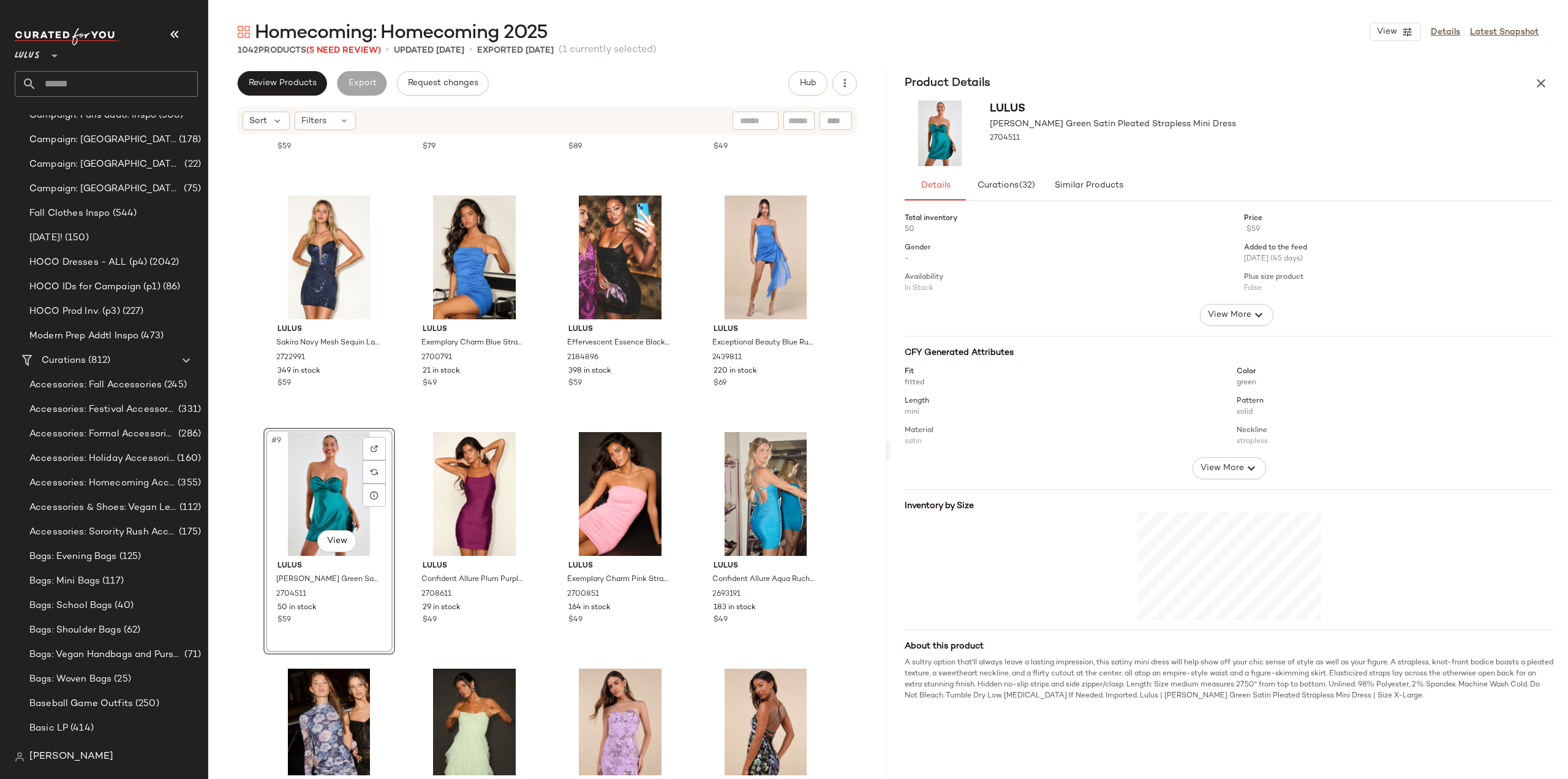
click at [1419, 442] on div at bounding box center [1229, 407] width 649 height 101
click at [1483, 480] on div "Total inventory 50 Price $59 Gender - Added to the feed 07/29/2025 (45 days) Av…" at bounding box center [1236, 454] width 663 height 496
drag, startPoint x: 1223, startPoint y: 774, endPoint x: 1303, endPoint y: 720, distance: 96.5
click at [1225, 772] on div "Total inventory 50 Price $59 Gender - Added to the feed 07/29/2025 (45 days) Av…" at bounding box center [1236, 519] width 663 height 625
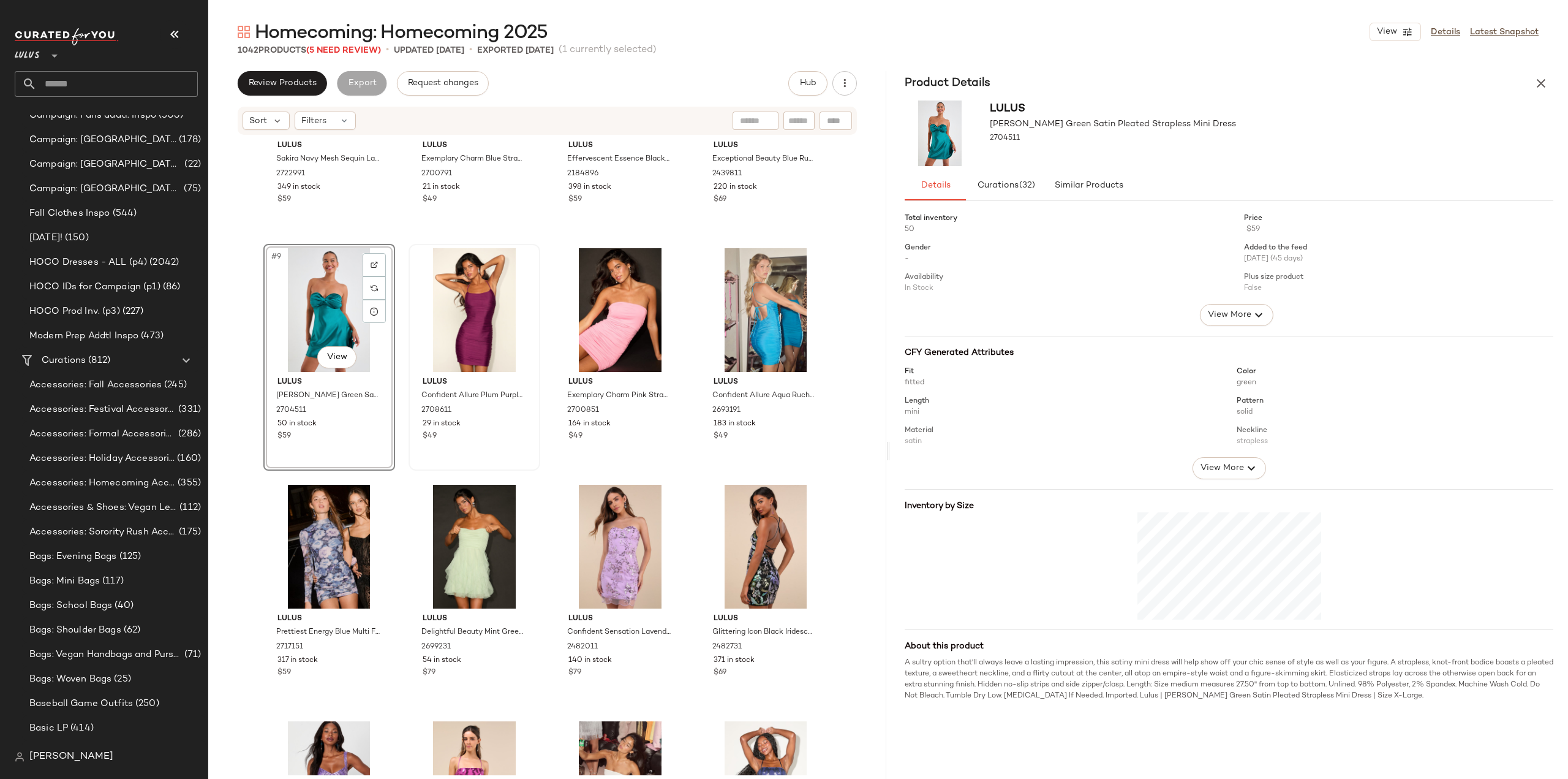
scroll to position [439, 0]
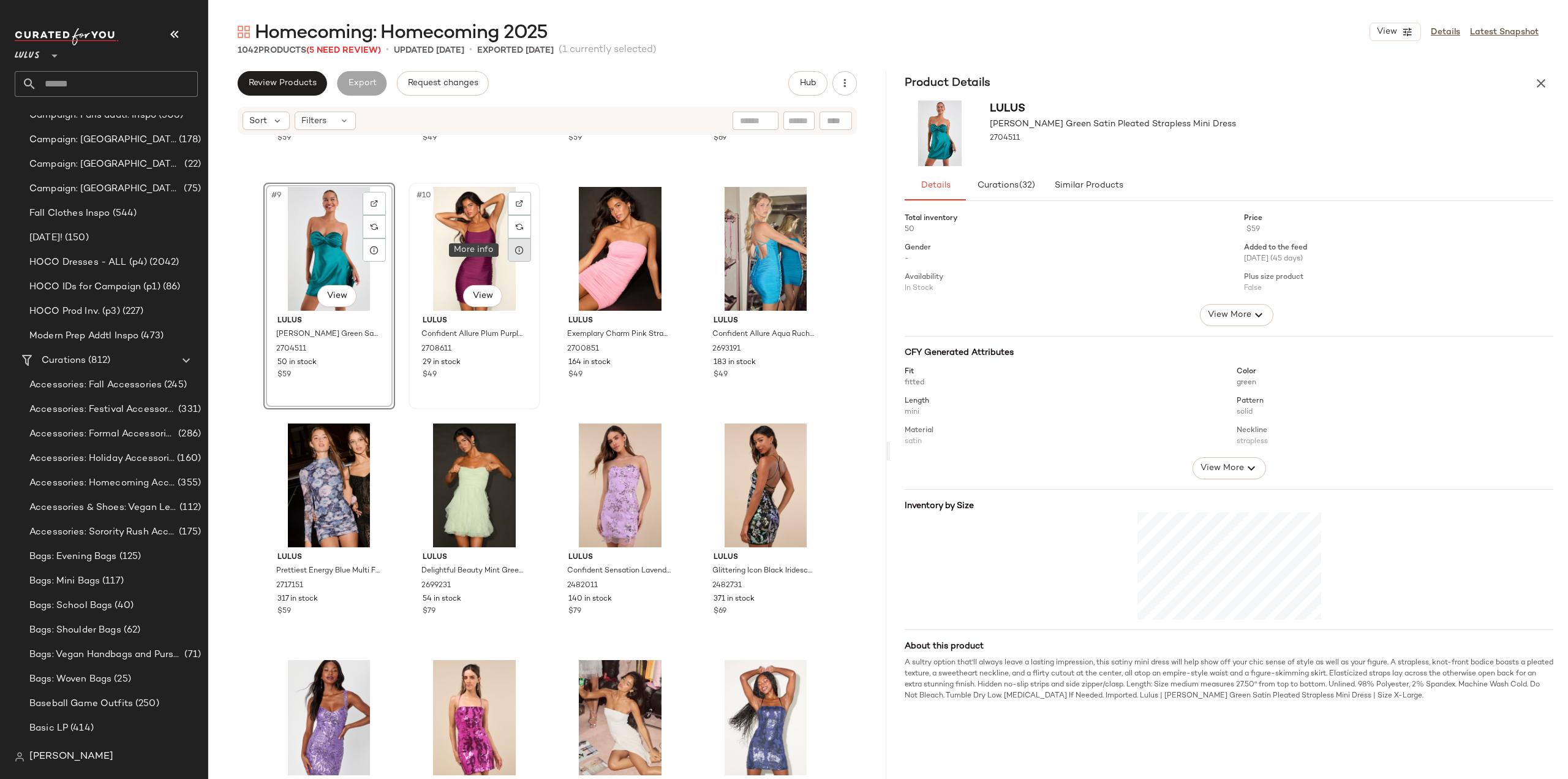
click at [517, 253] on icon at bounding box center [519, 249] width 10 height 10
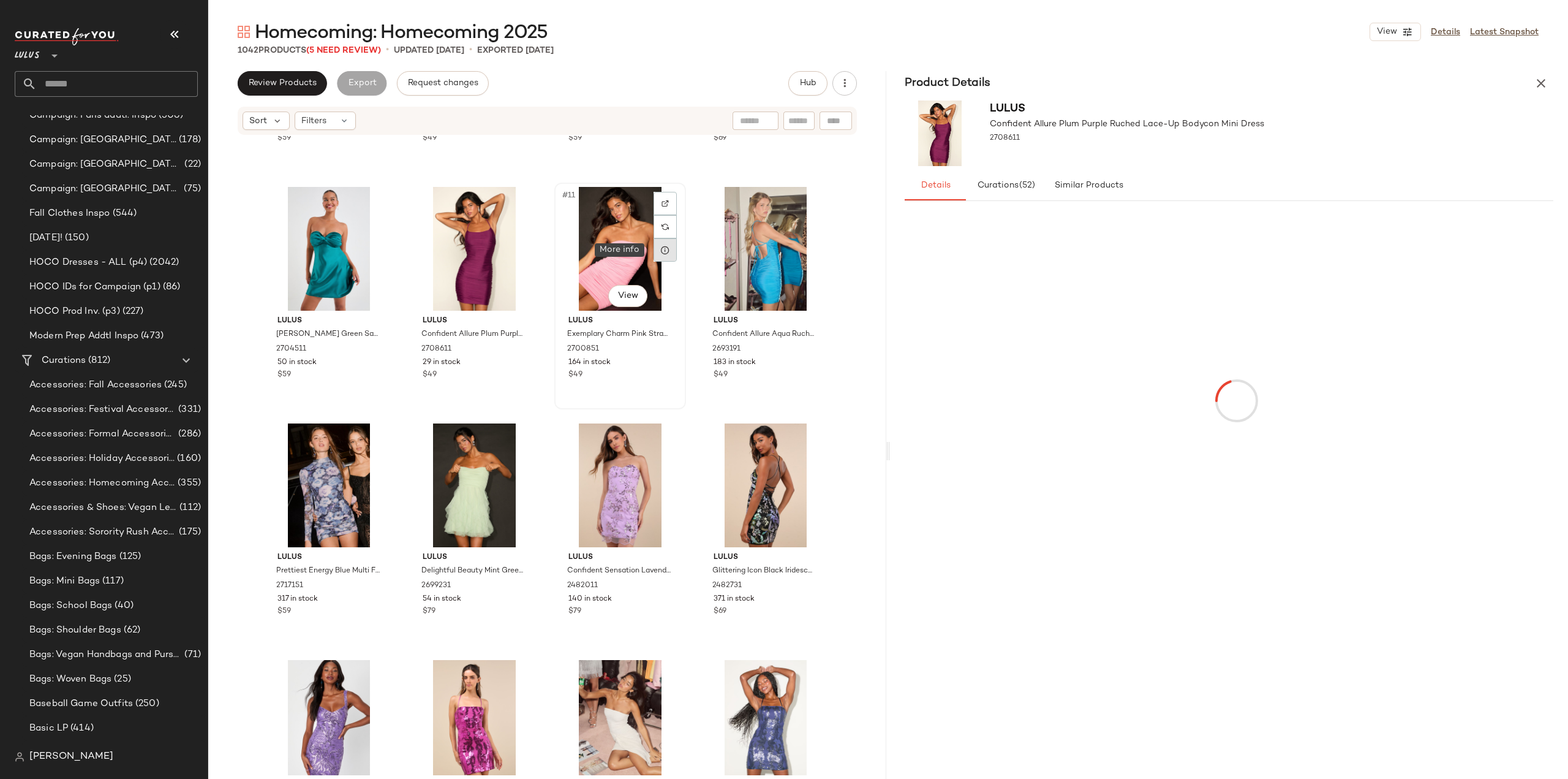
click at [661, 249] on icon at bounding box center [665, 249] width 10 height 10
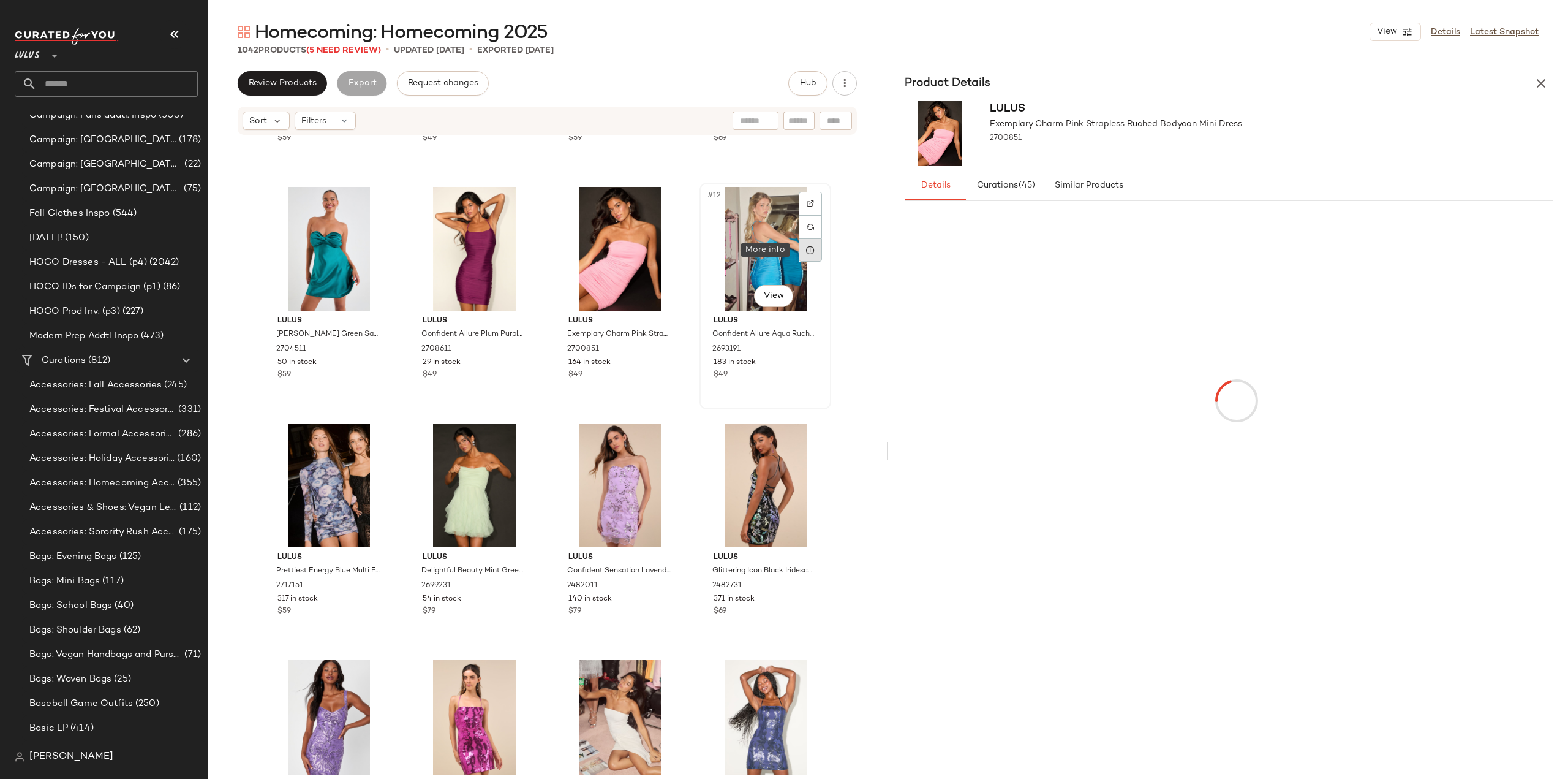
click at [807, 254] on icon at bounding box center [810, 249] width 10 height 10
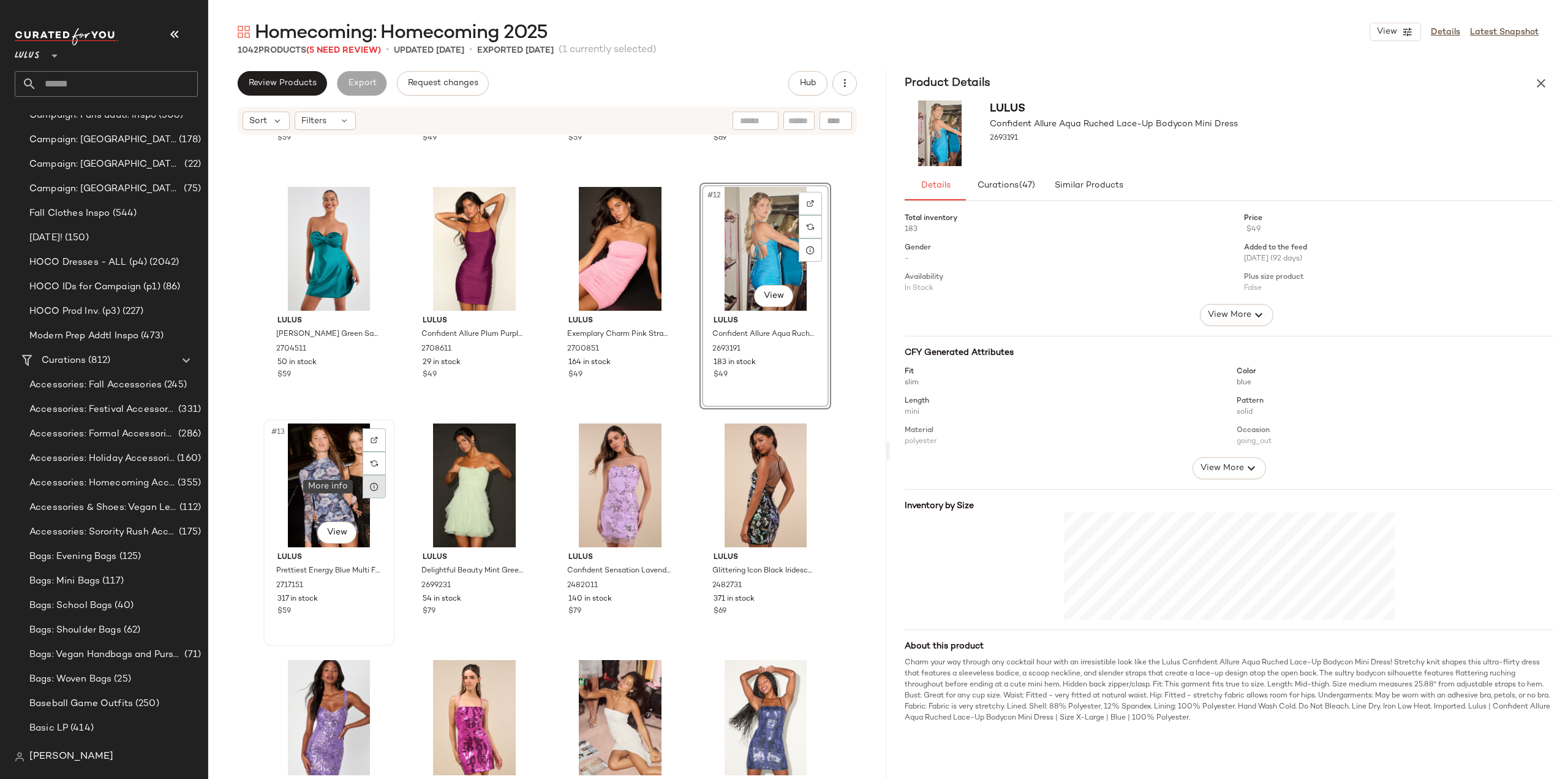
click at [370, 483] on icon at bounding box center [374, 486] width 10 height 10
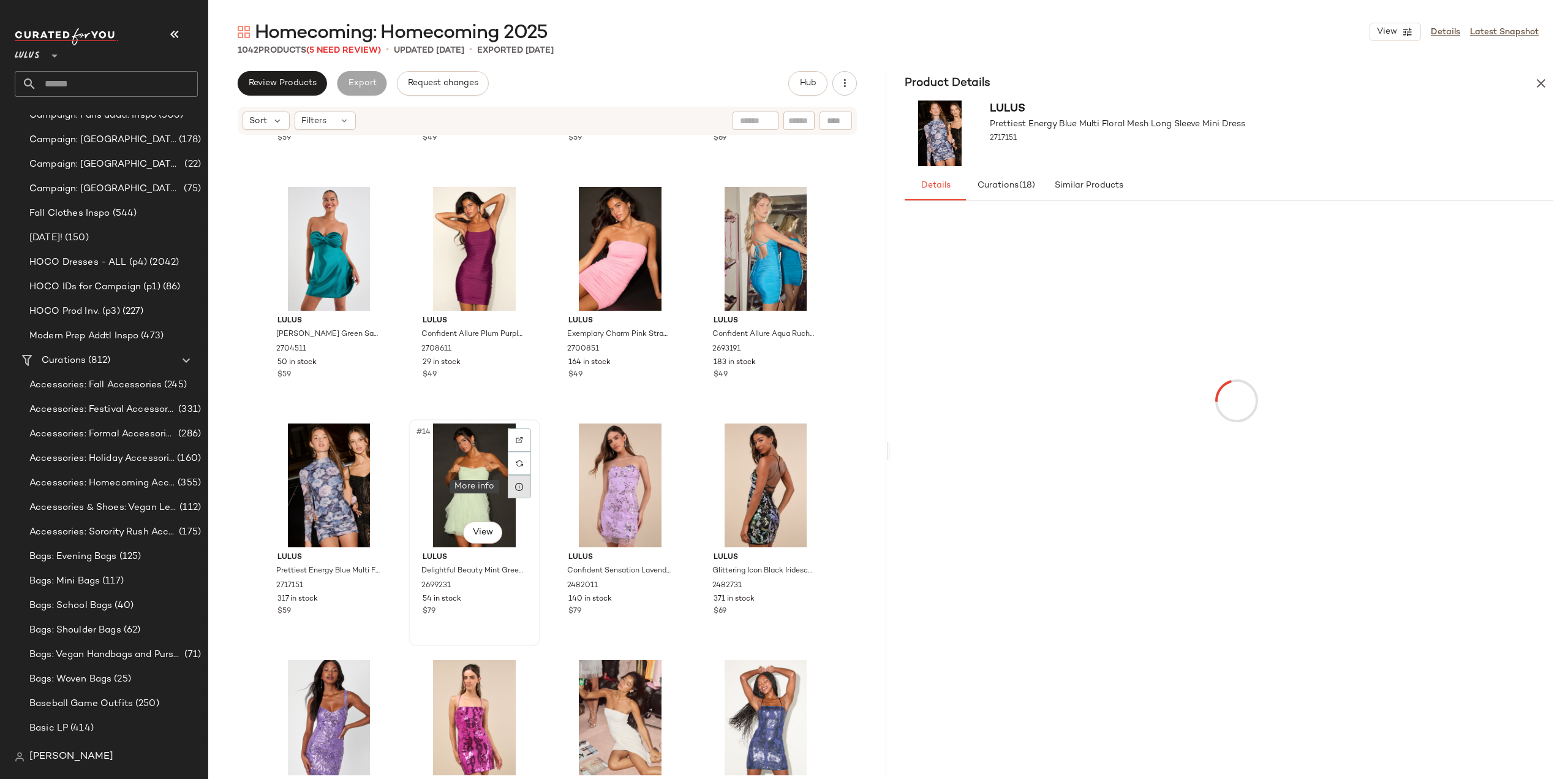
click at [515, 490] on icon at bounding box center [519, 486] width 10 height 10
click at [664, 488] on icon at bounding box center [665, 486] width 10 height 10
click at [806, 486] on icon at bounding box center [810, 486] width 10 height 10
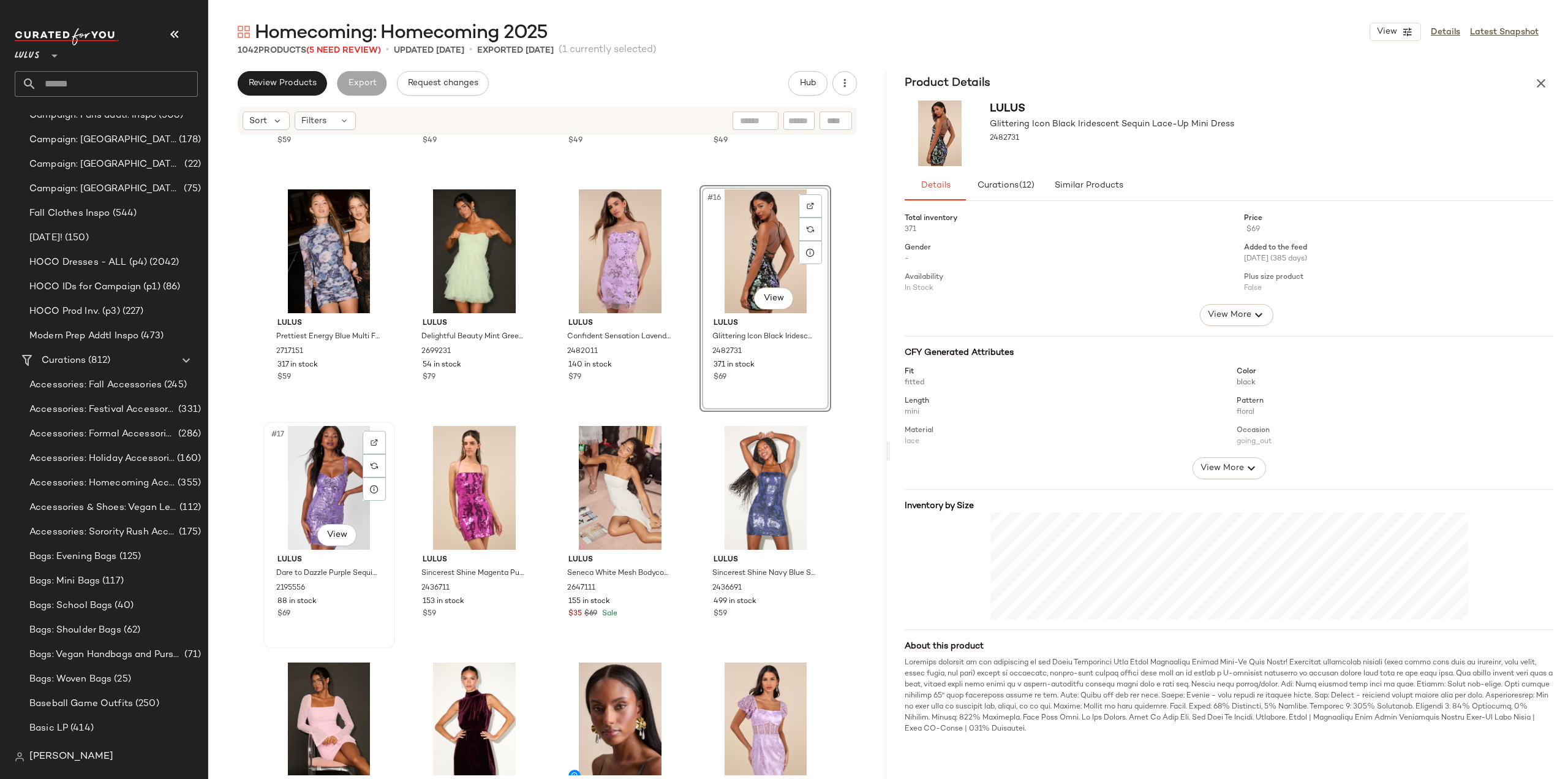
scroll to position [684, 0]
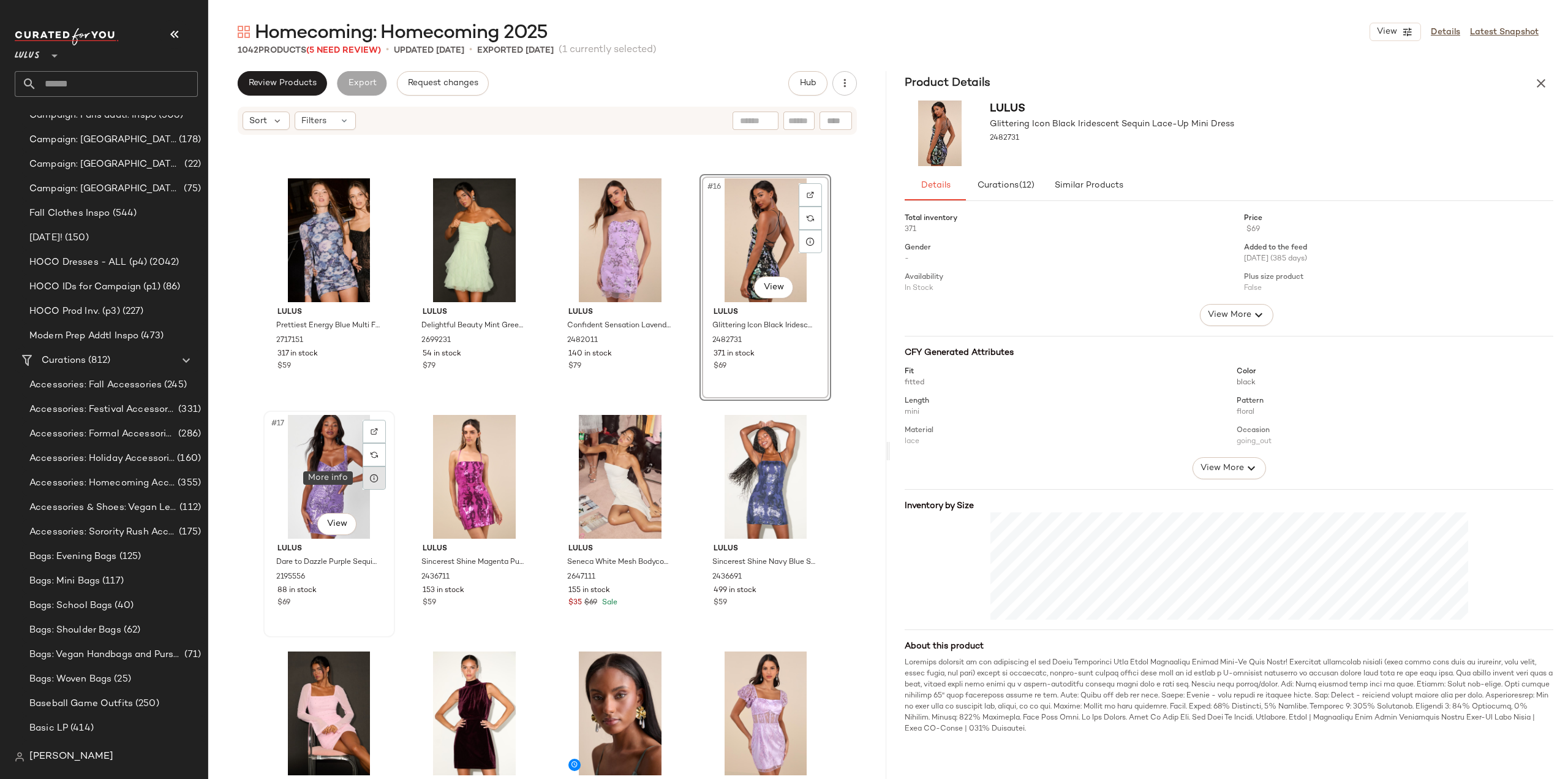
click at [374, 475] on icon at bounding box center [374, 477] width 10 height 10
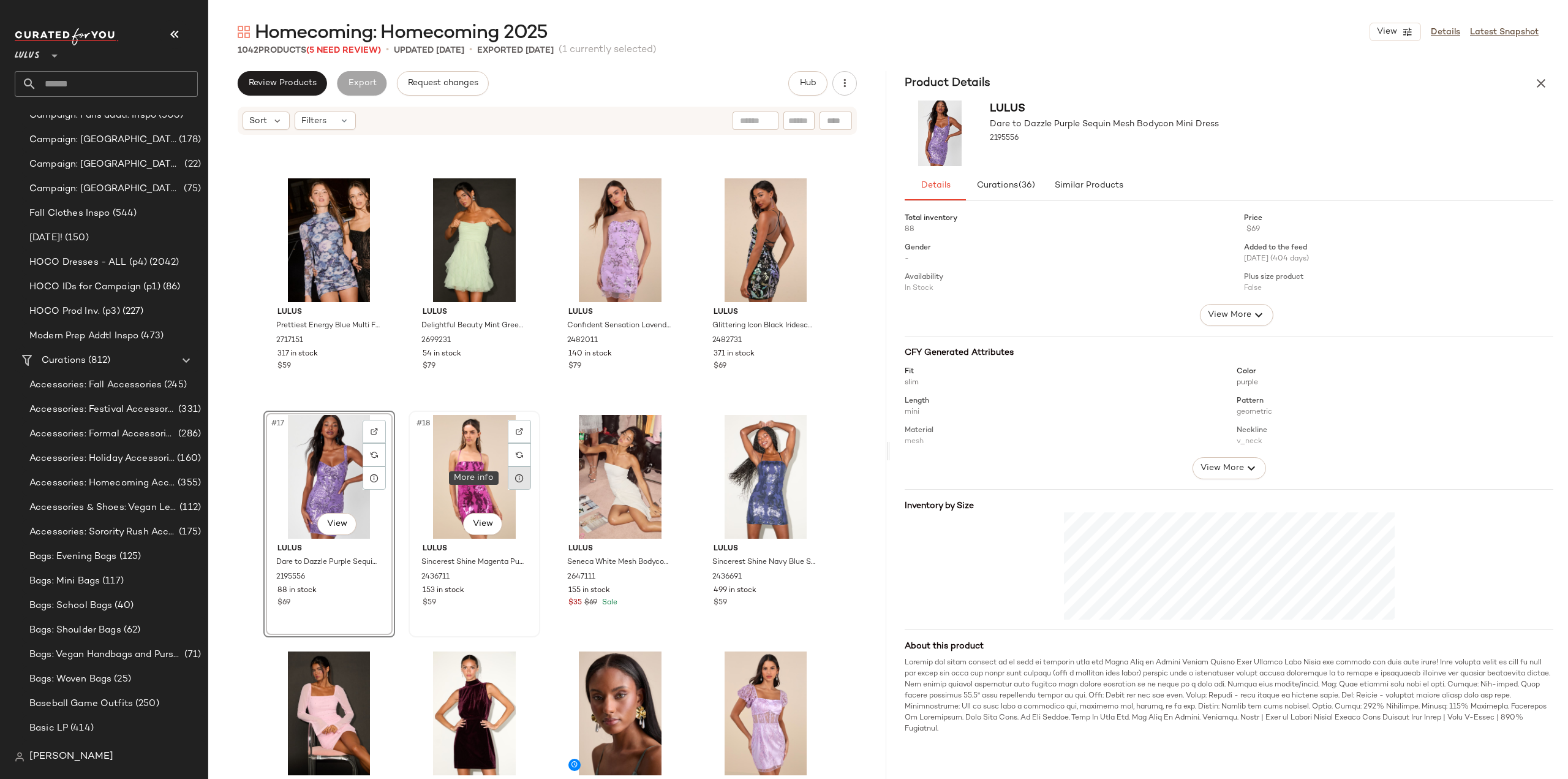
click at [518, 480] on icon at bounding box center [519, 477] width 10 height 10
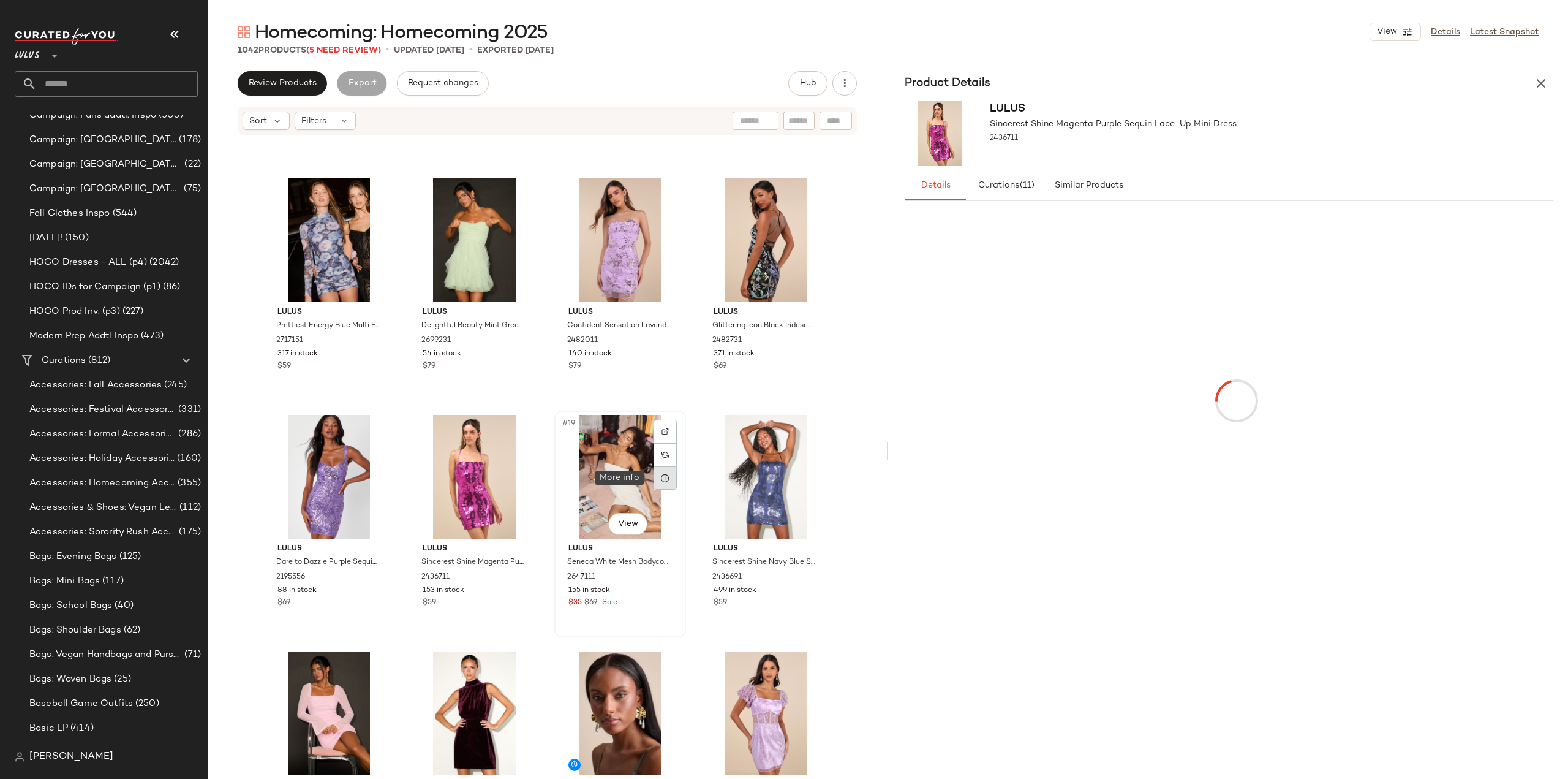
click at [664, 481] on icon at bounding box center [665, 477] width 10 height 10
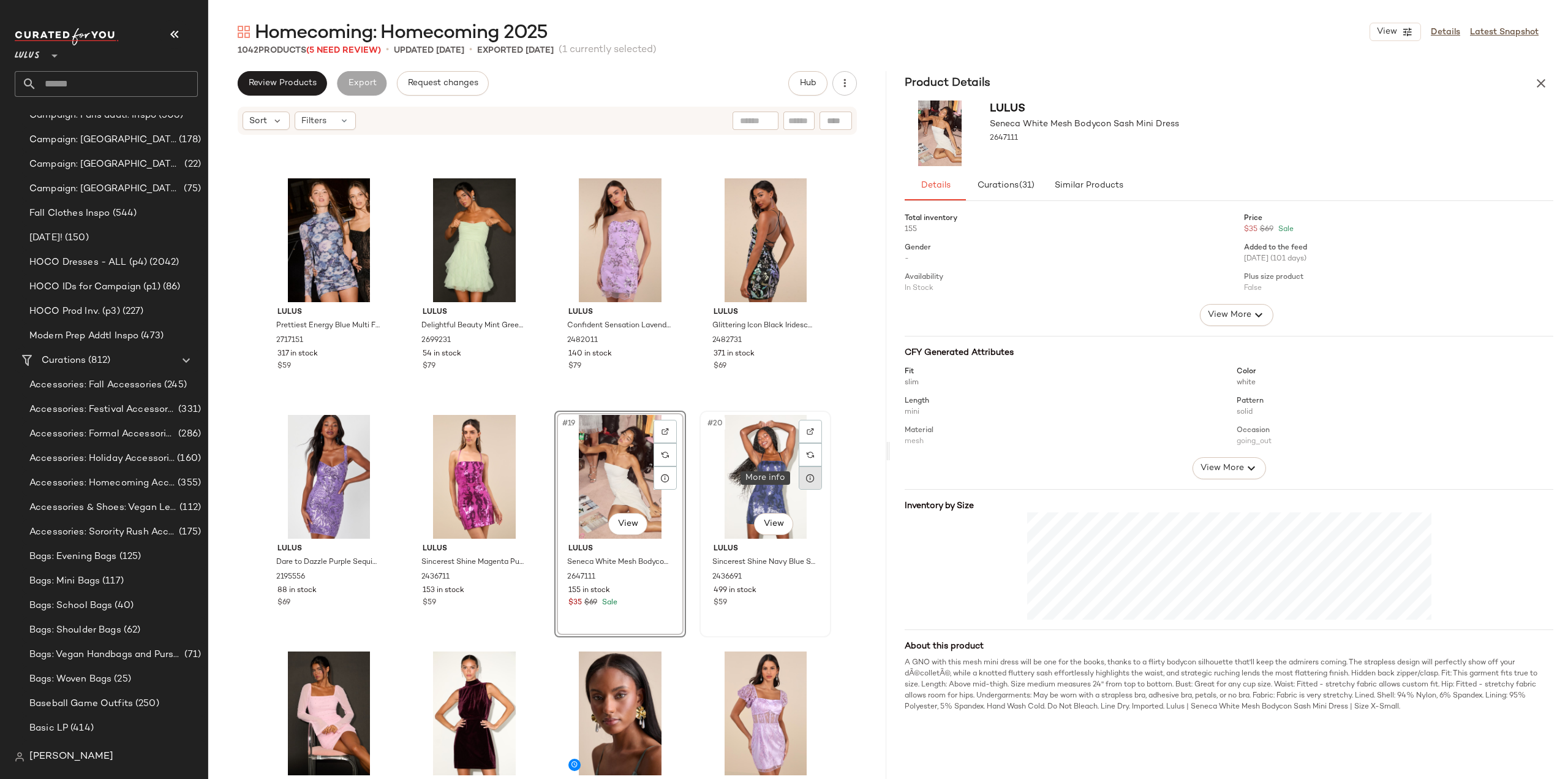
click at [807, 479] on icon at bounding box center [810, 477] width 10 height 10
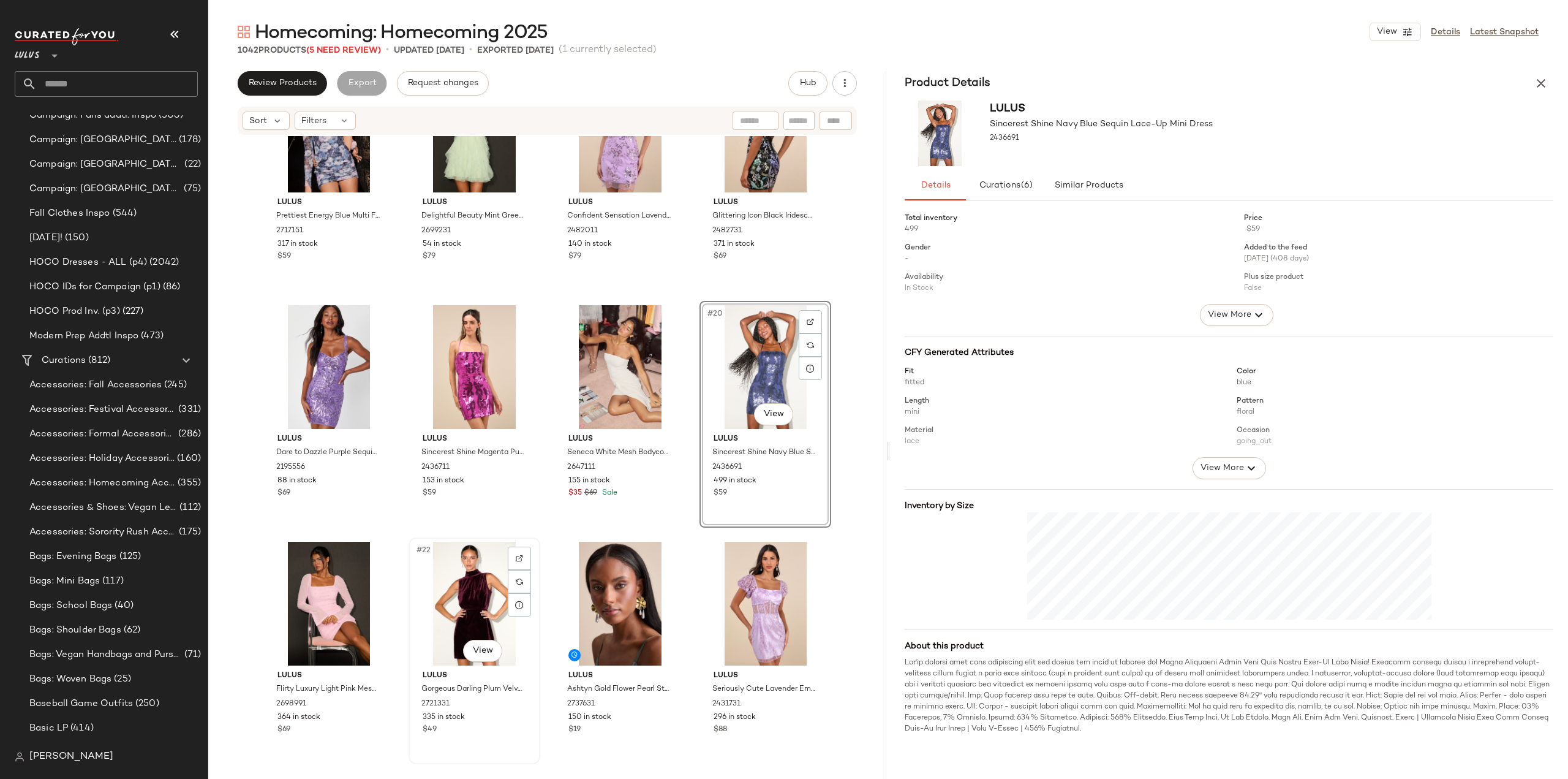
scroll to position [868, 0]
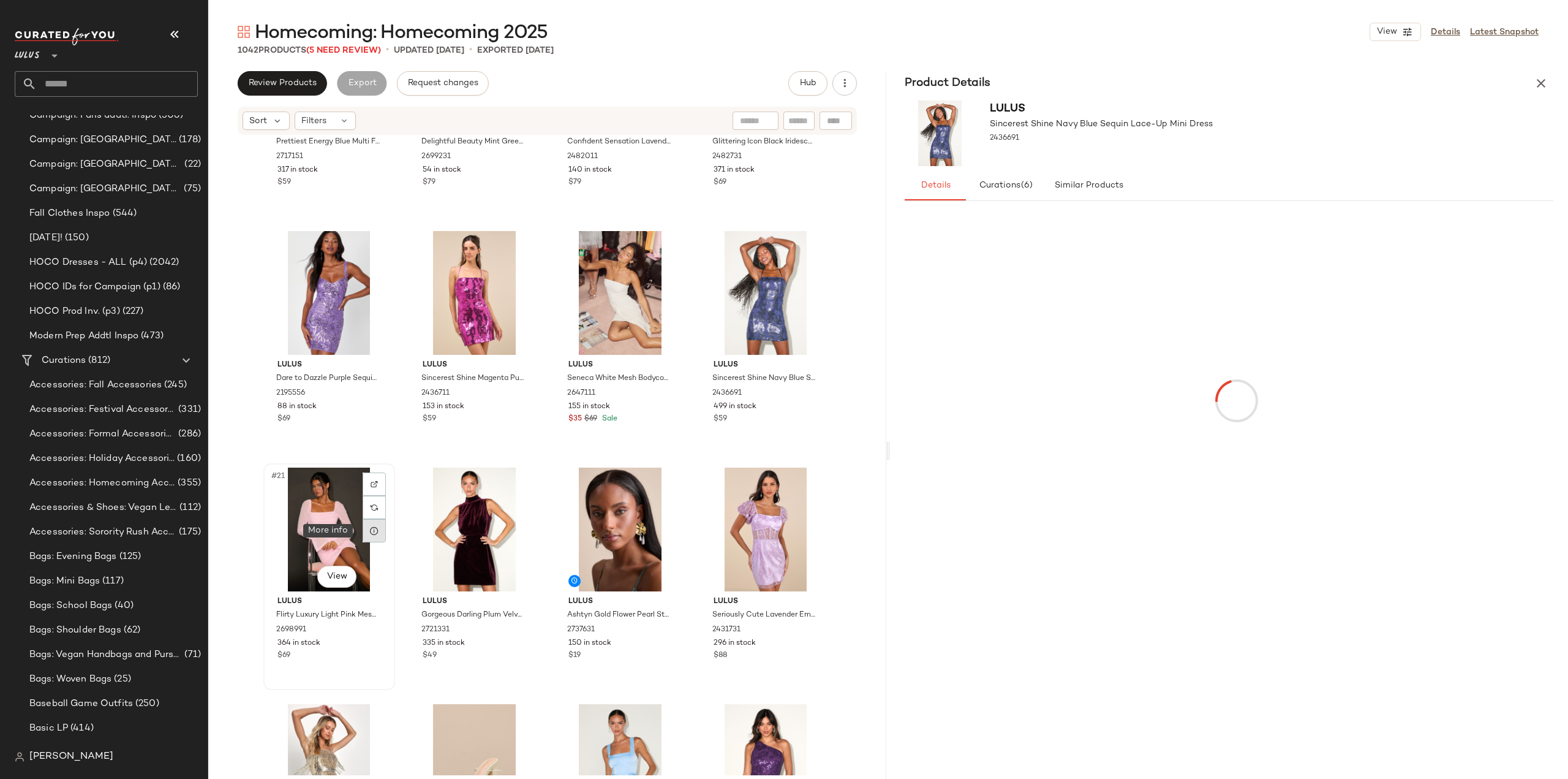
click at [372, 529] on icon at bounding box center [374, 530] width 10 height 10
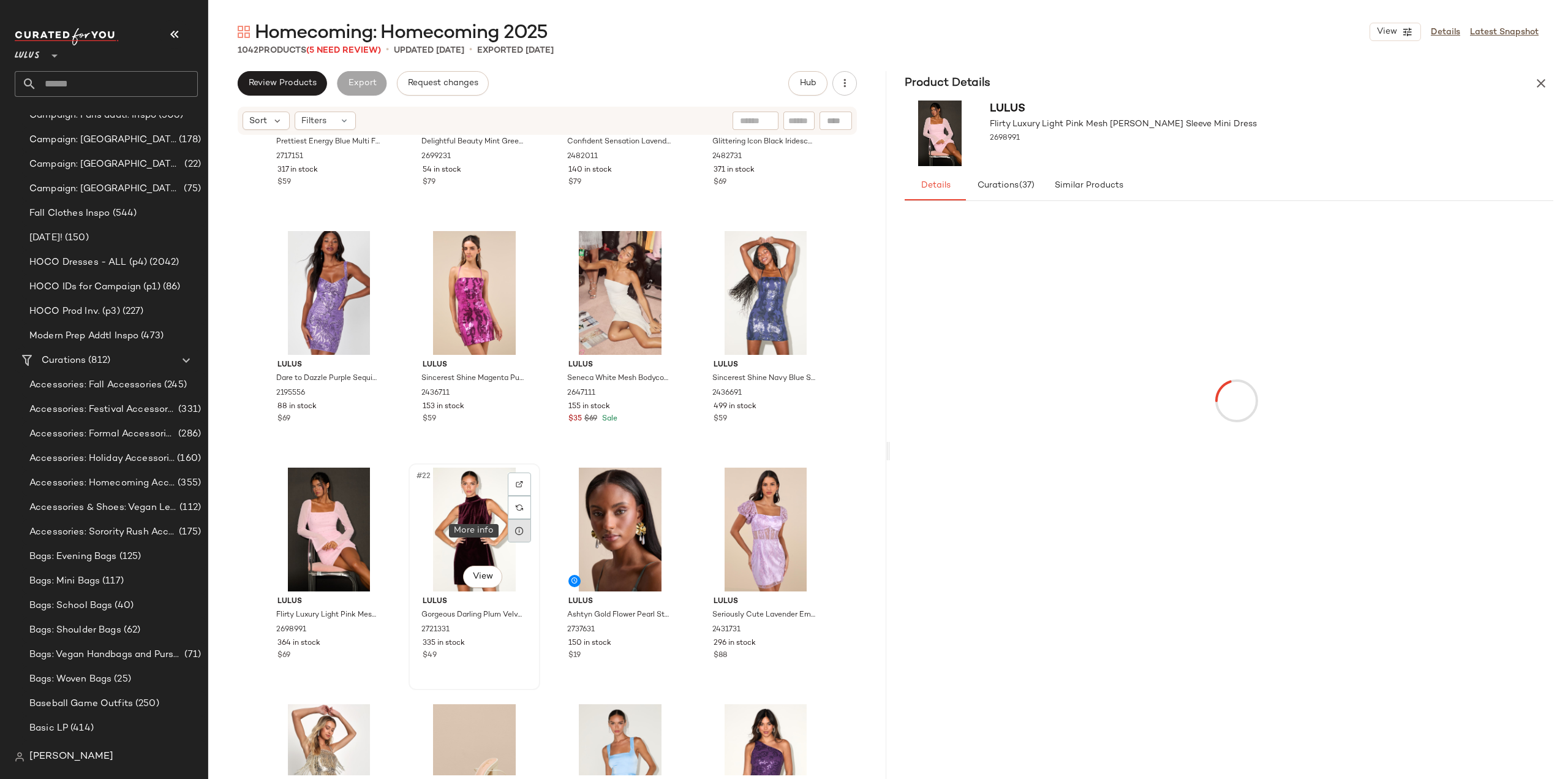
click at [517, 531] on icon at bounding box center [519, 530] width 10 height 10
click at [662, 532] on icon at bounding box center [665, 530] width 10 height 10
click at [806, 532] on icon at bounding box center [810, 530] width 10 height 10
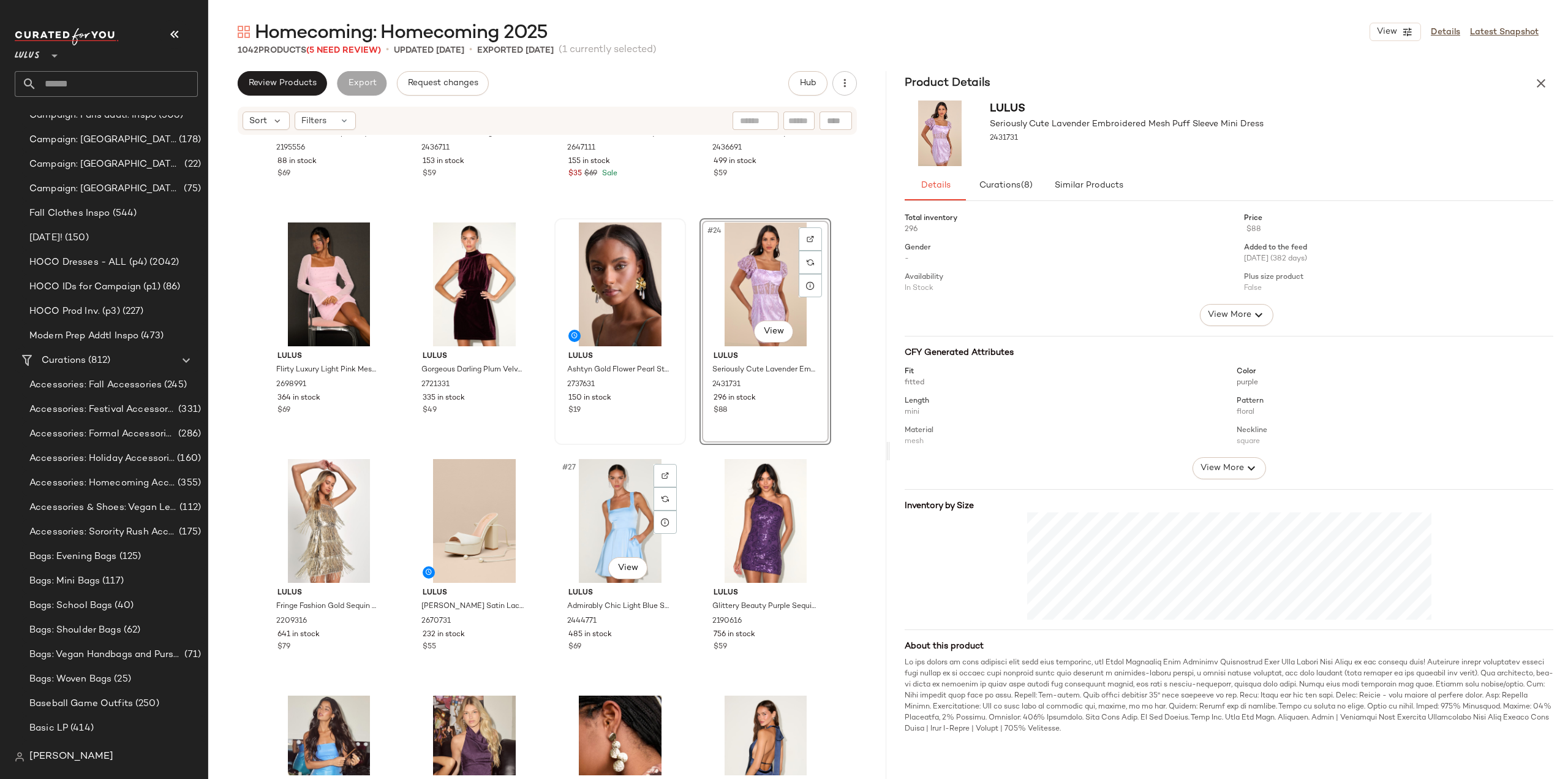
scroll to position [1236, 0]
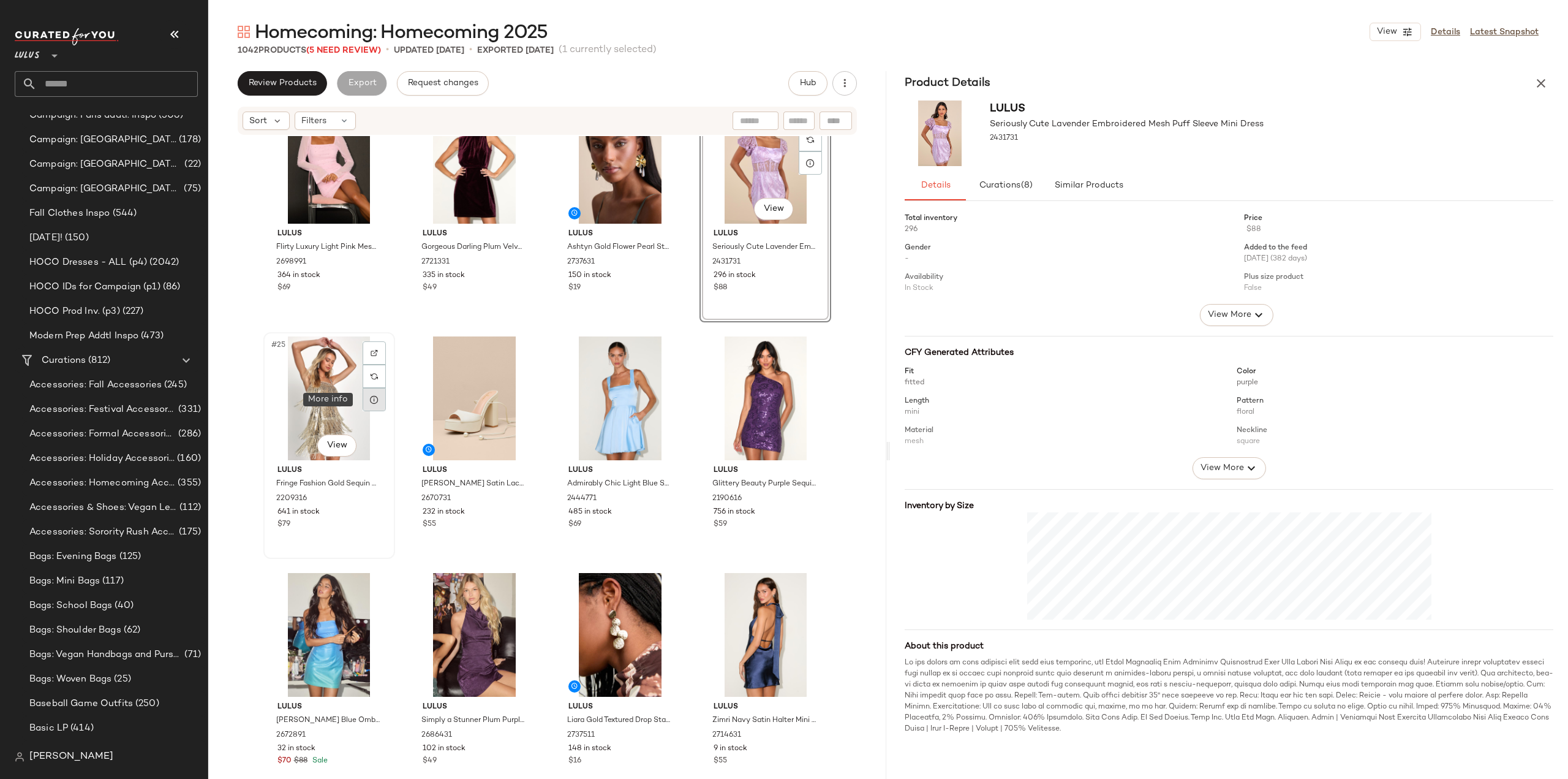
click at [370, 403] on icon at bounding box center [374, 399] width 10 height 10
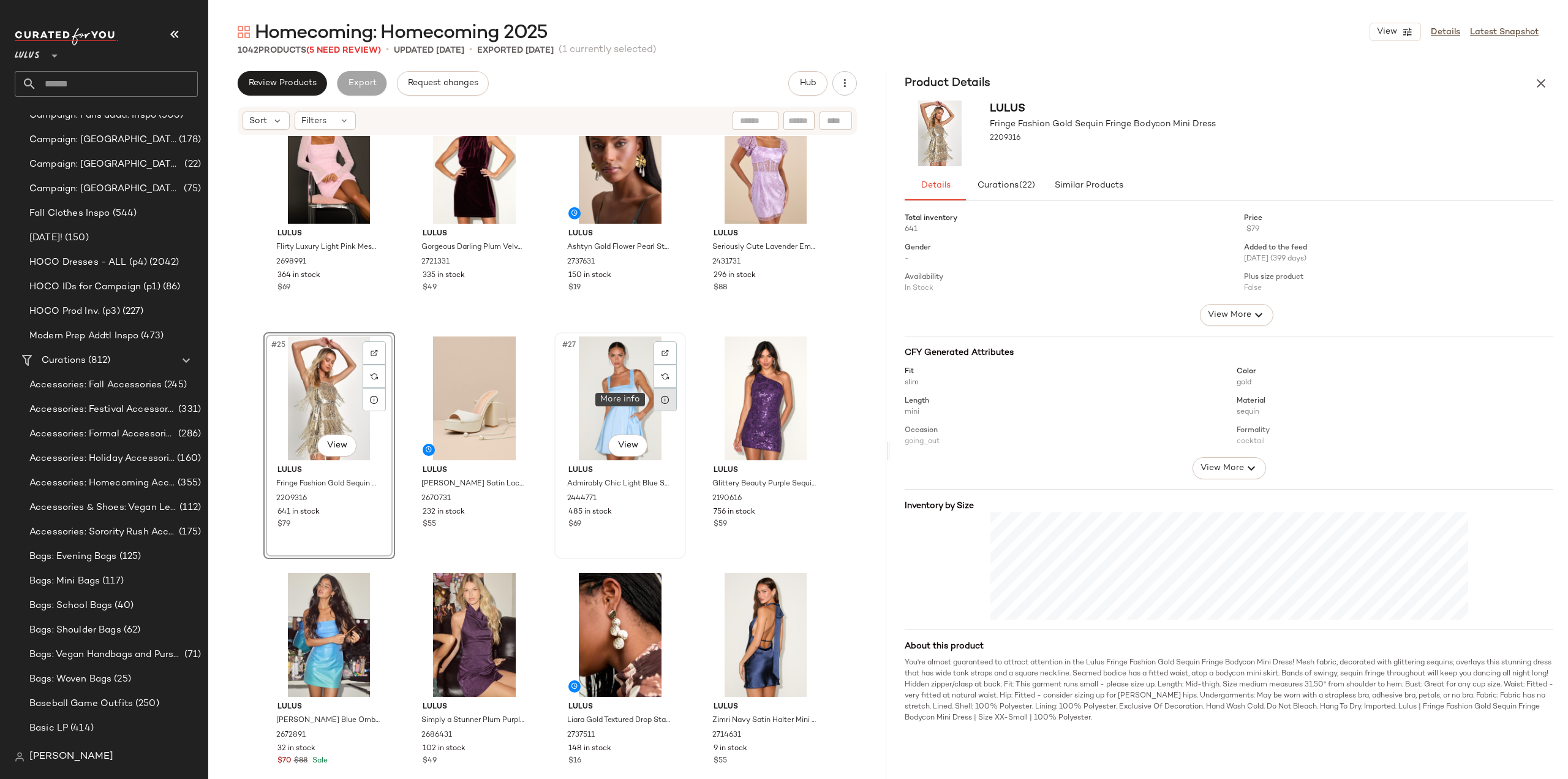
drag, startPoint x: 660, startPoint y: 400, endPoint x: 668, endPoint y: 400, distance: 8.0
click at [661, 400] on icon at bounding box center [665, 399] width 10 height 10
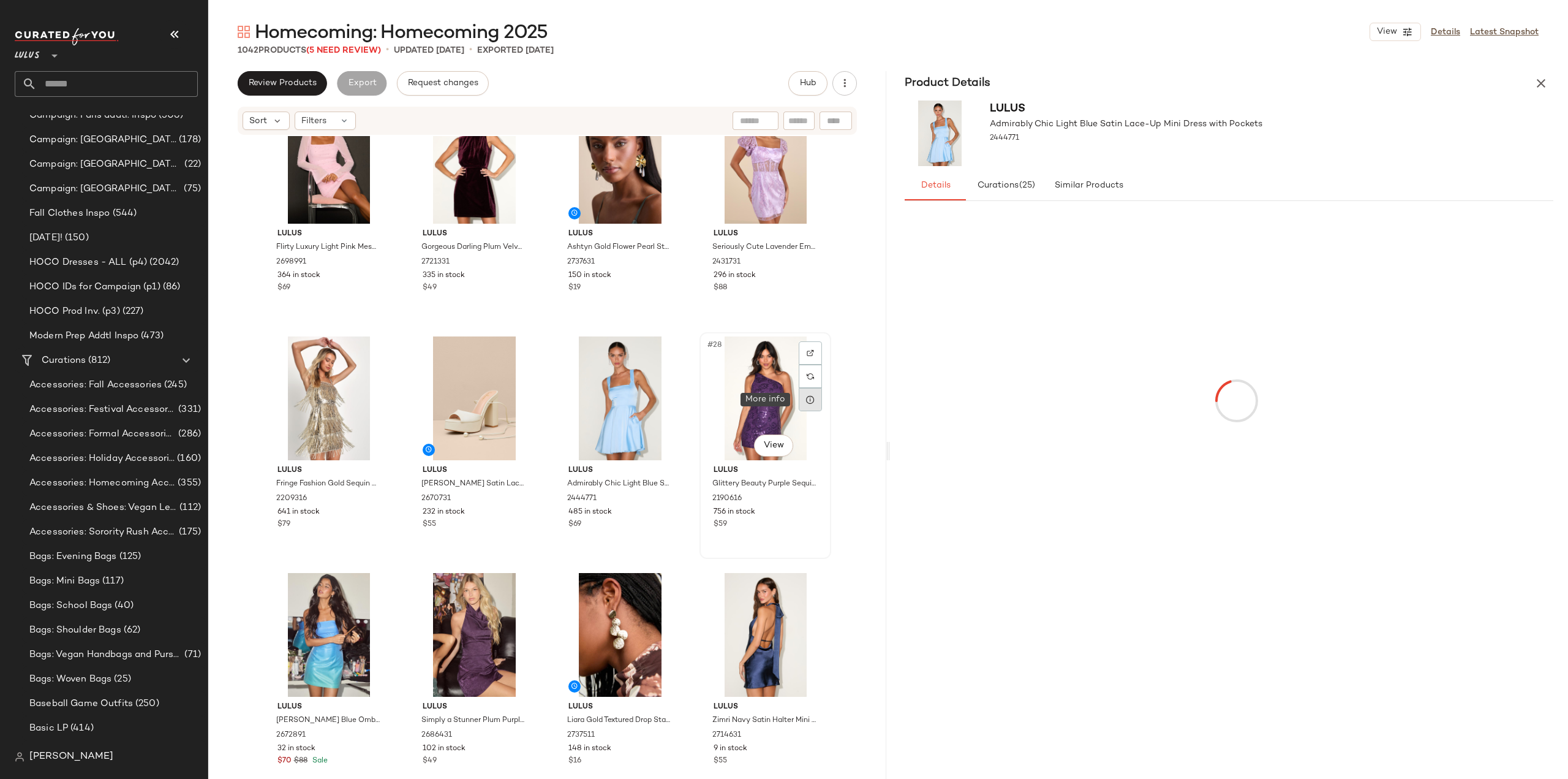
click at [806, 402] on icon at bounding box center [810, 399] width 10 height 10
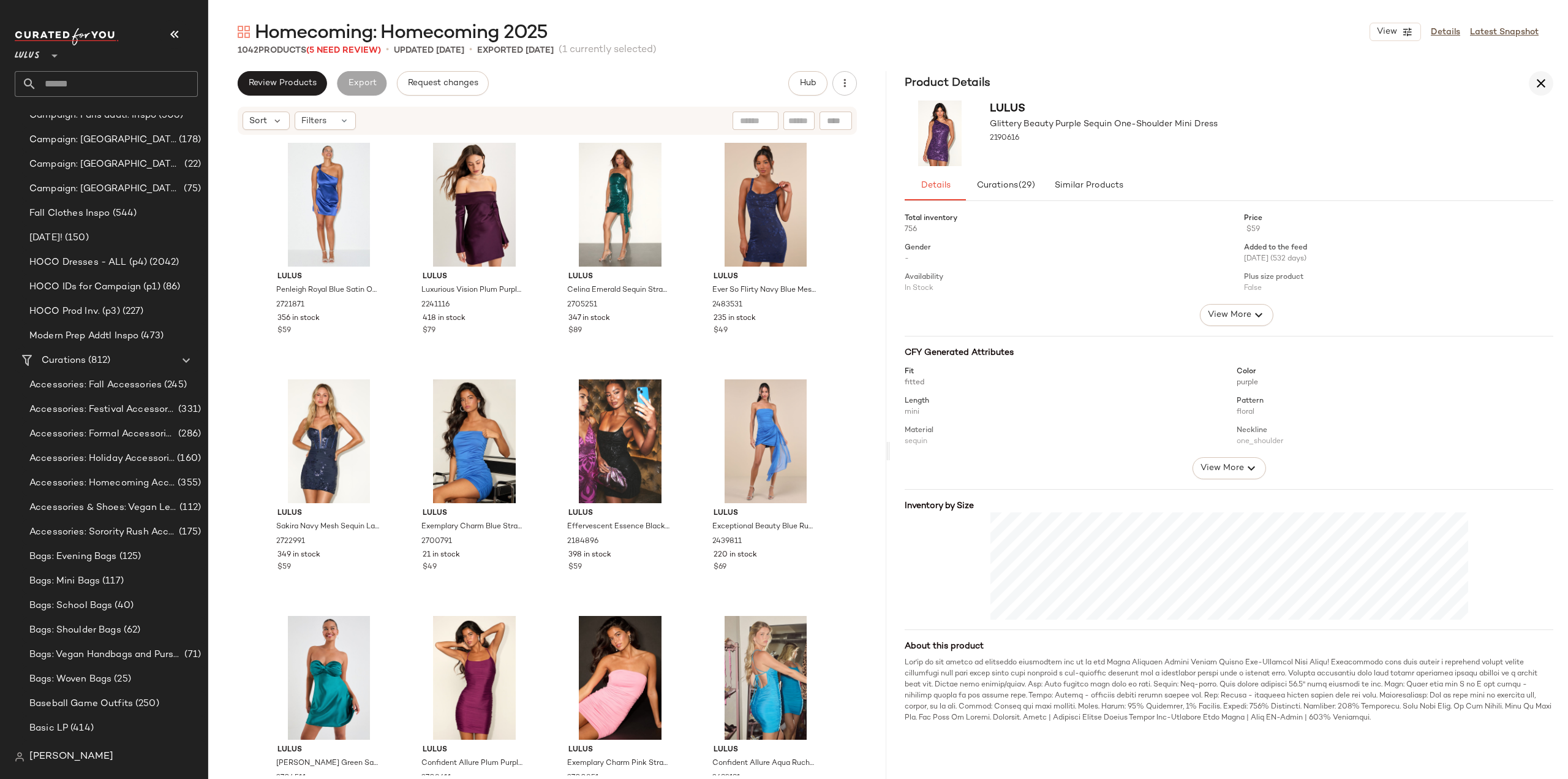
click at [1539, 79] on icon "button" at bounding box center [1541, 83] width 14 height 14
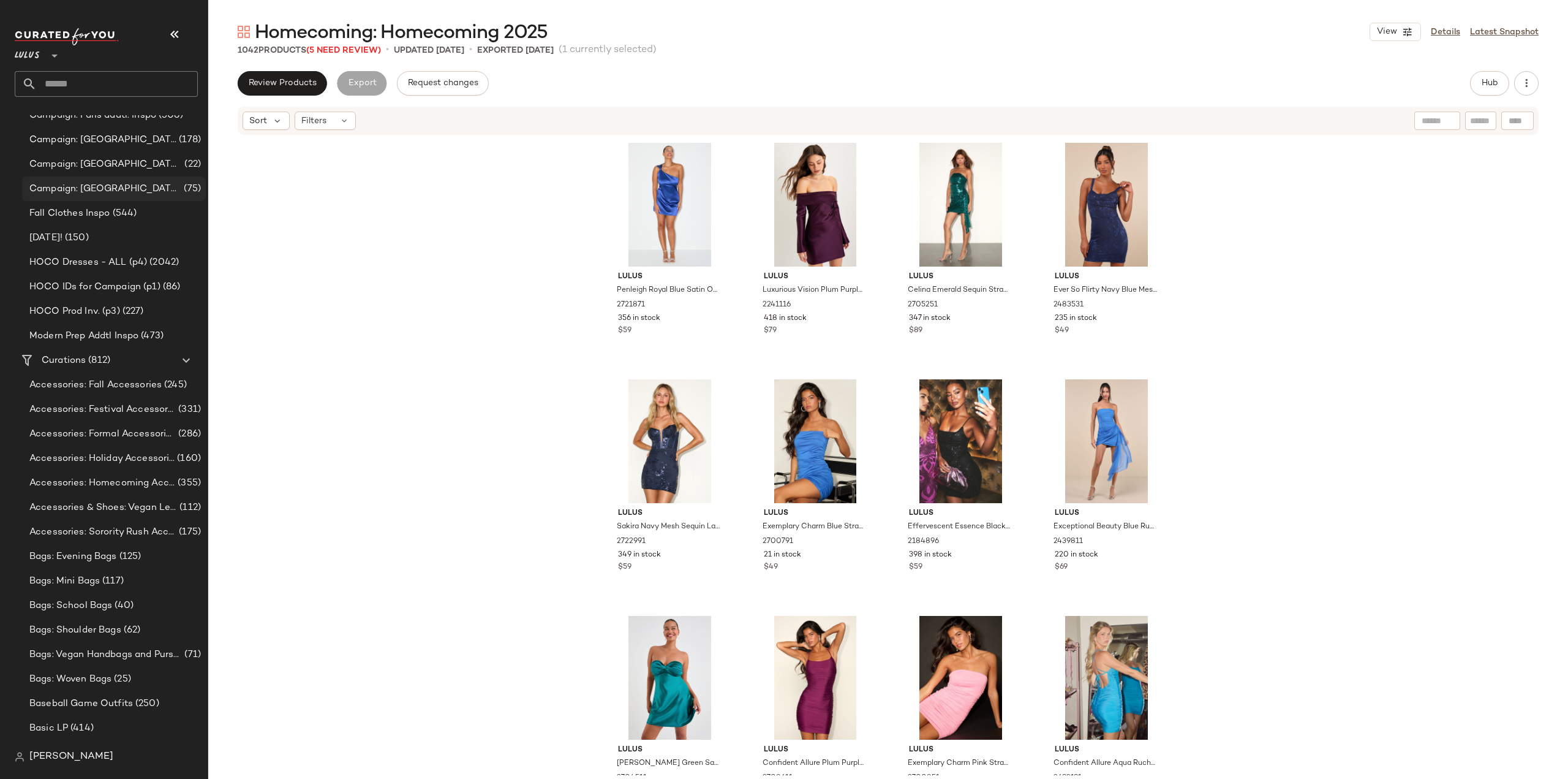
click at [60, 185] on span "Campaign: Paris-SVS" at bounding box center [105, 189] width 152 height 14
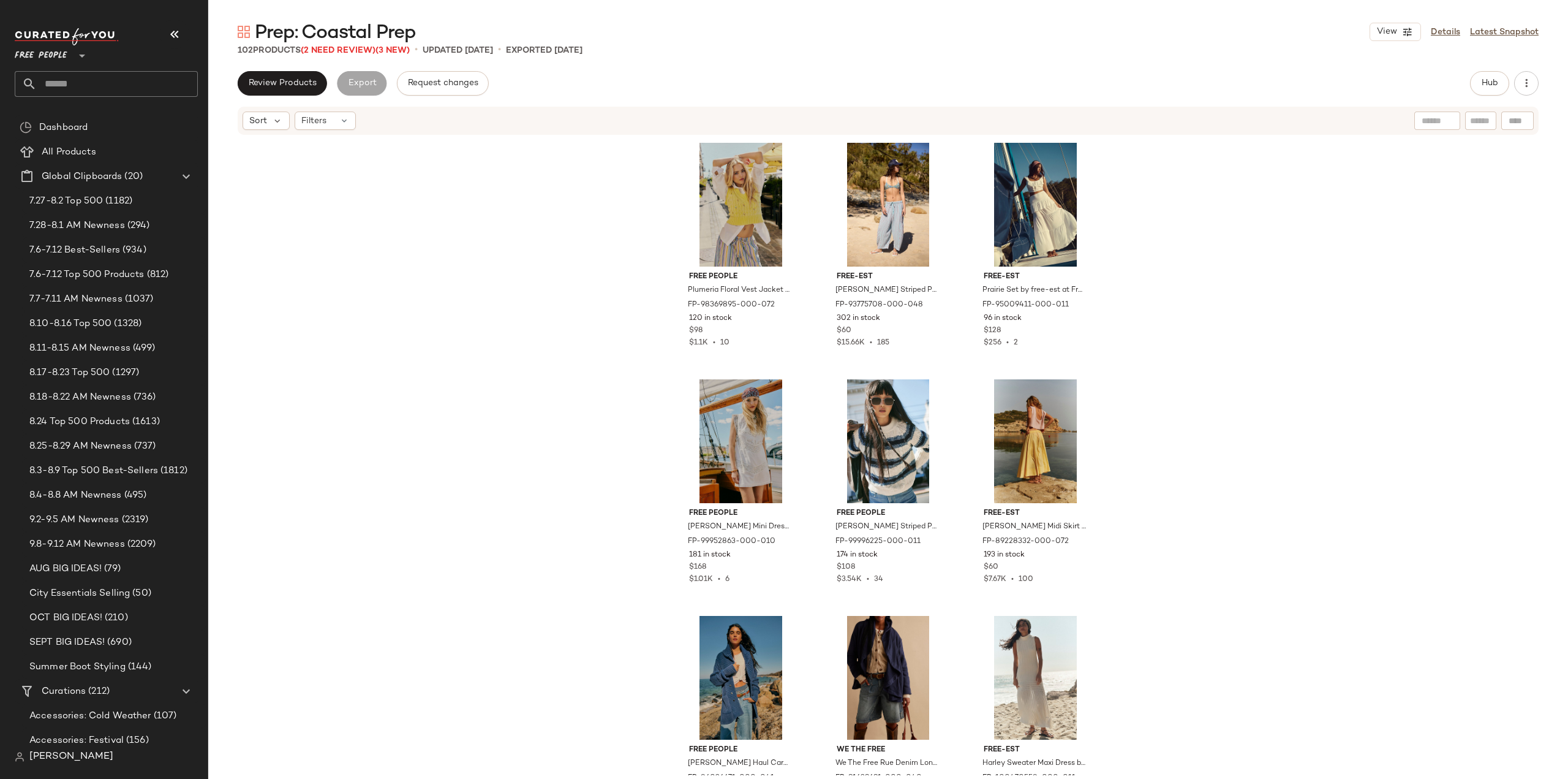
scroll to position [5156, 0]
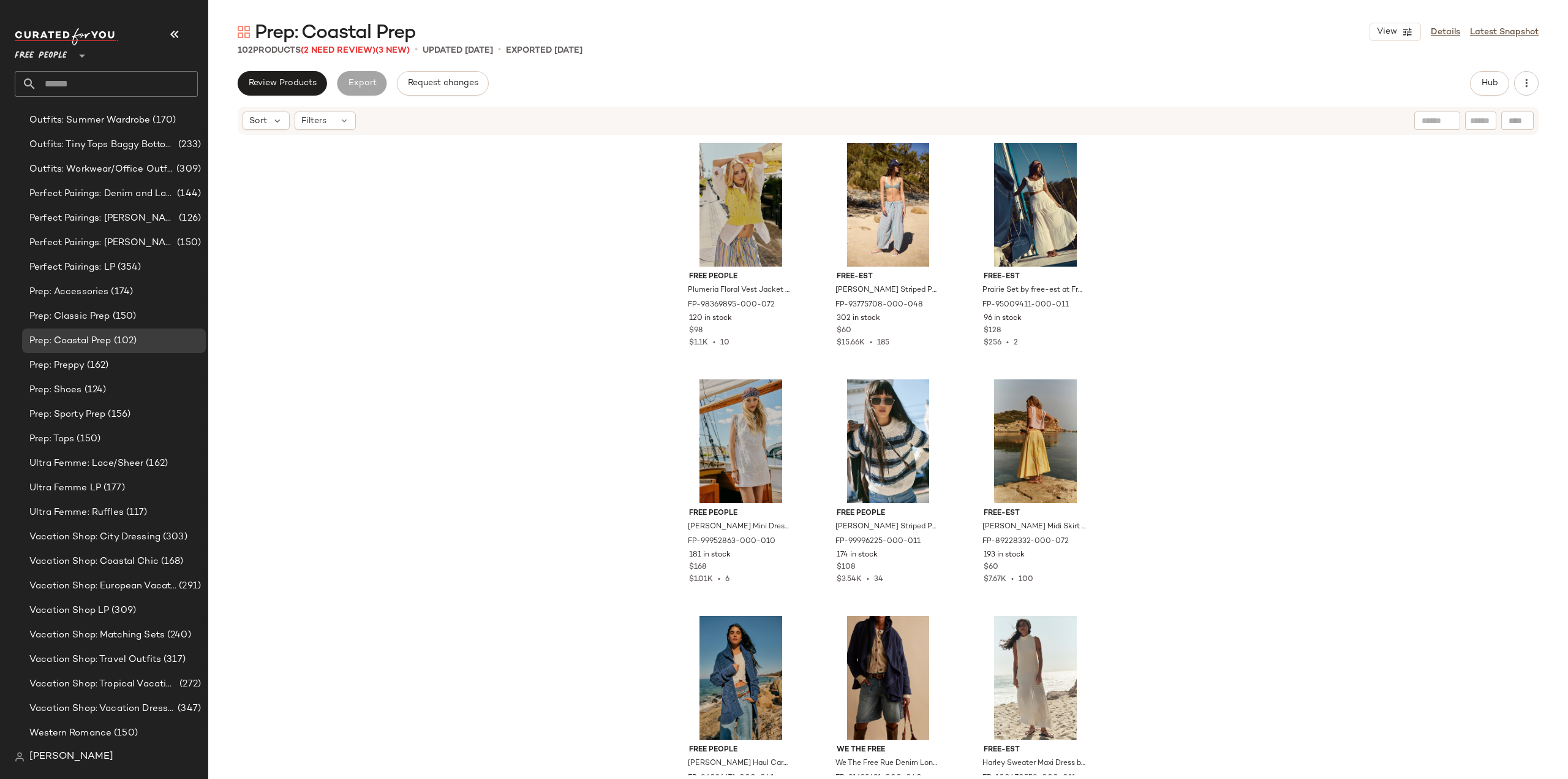
click at [98, 86] on input "text" at bounding box center [117, 84] width 161 height 26
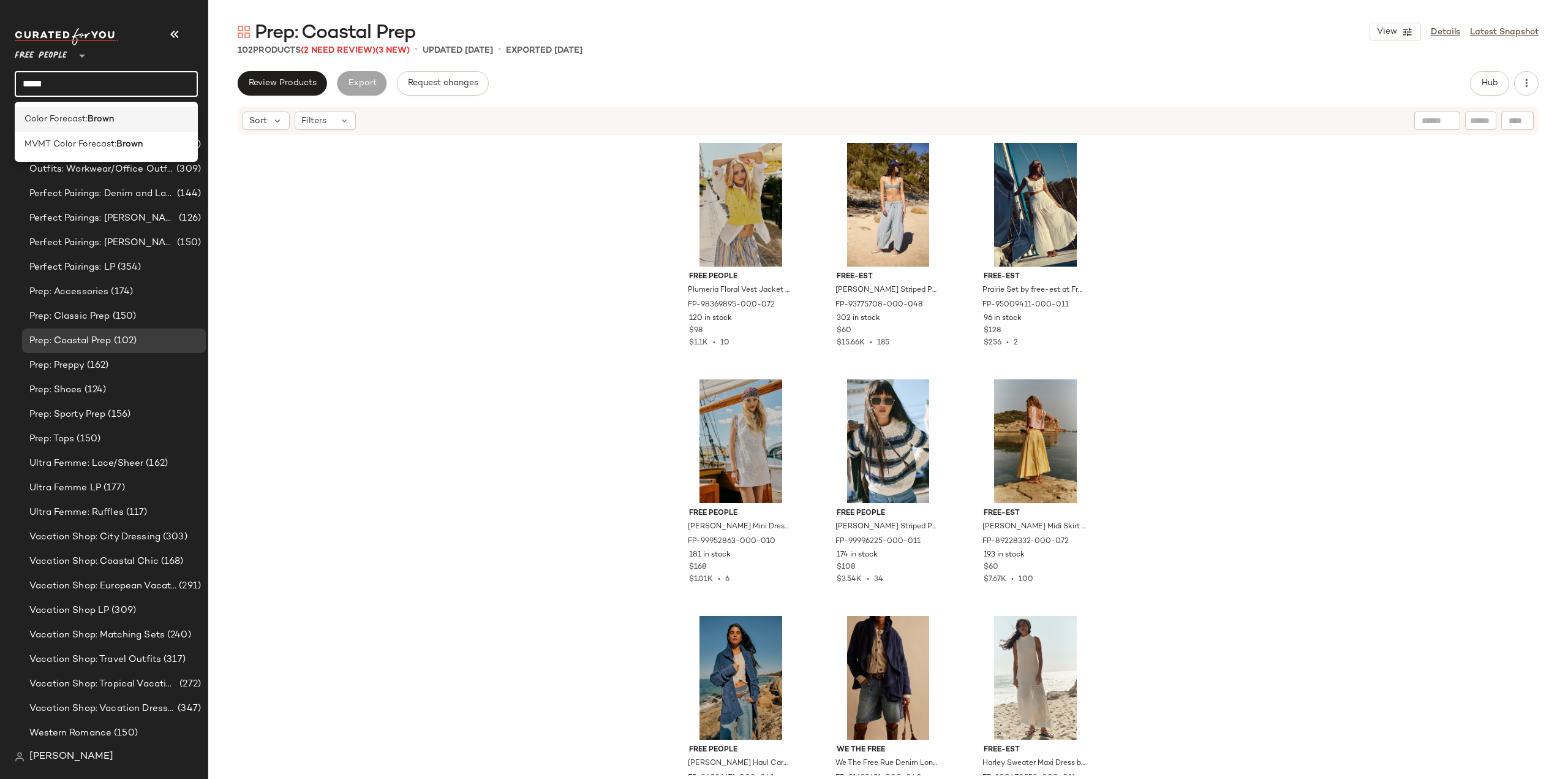
type input "*****"
click at [95, 126] on div "Color Forecast: Brown" at bounding box center [105, 119] width 183 height 25
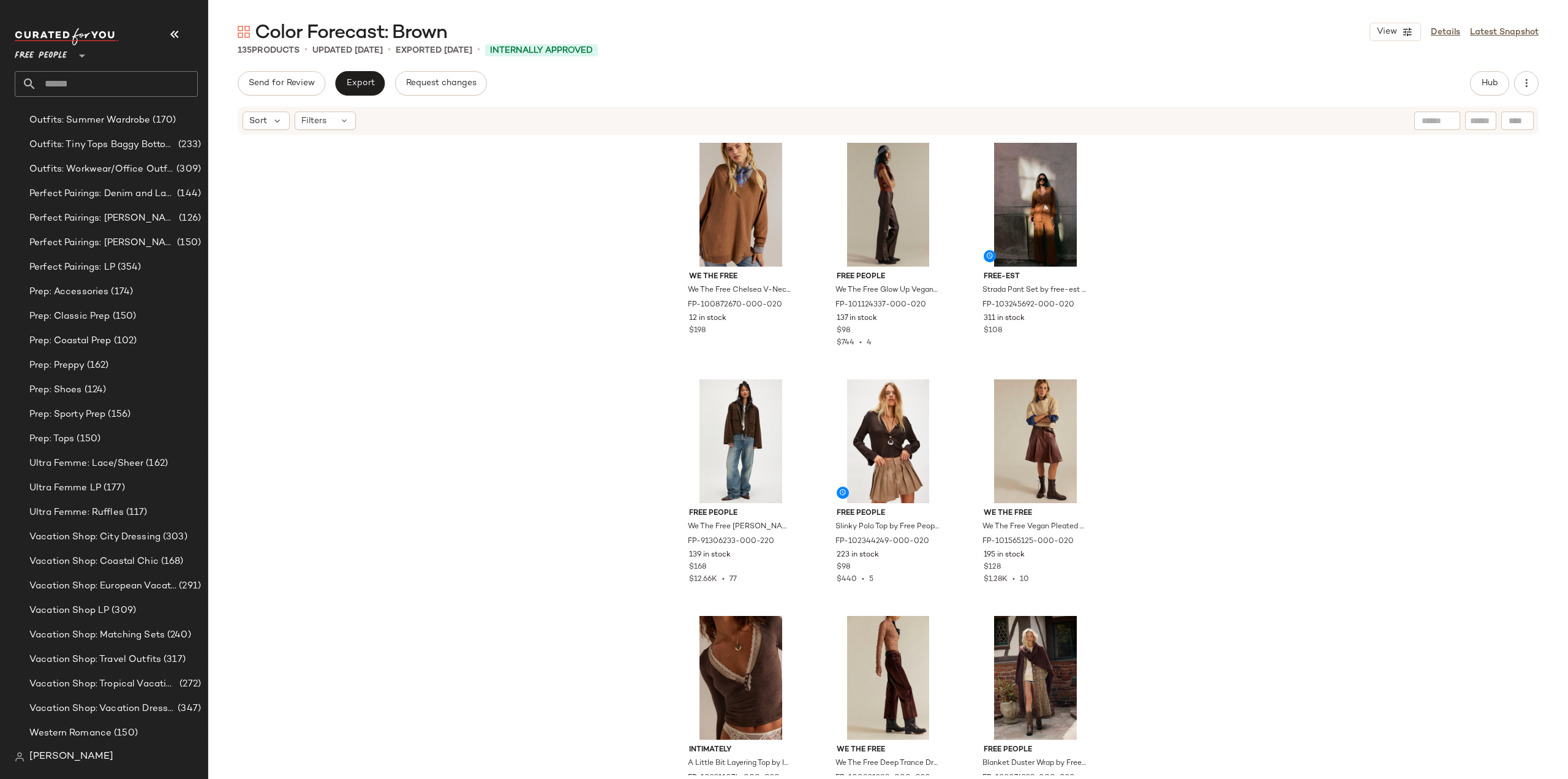
click at [95, 86] on input "text" at bounding box center [117, 84] width 161 height 26
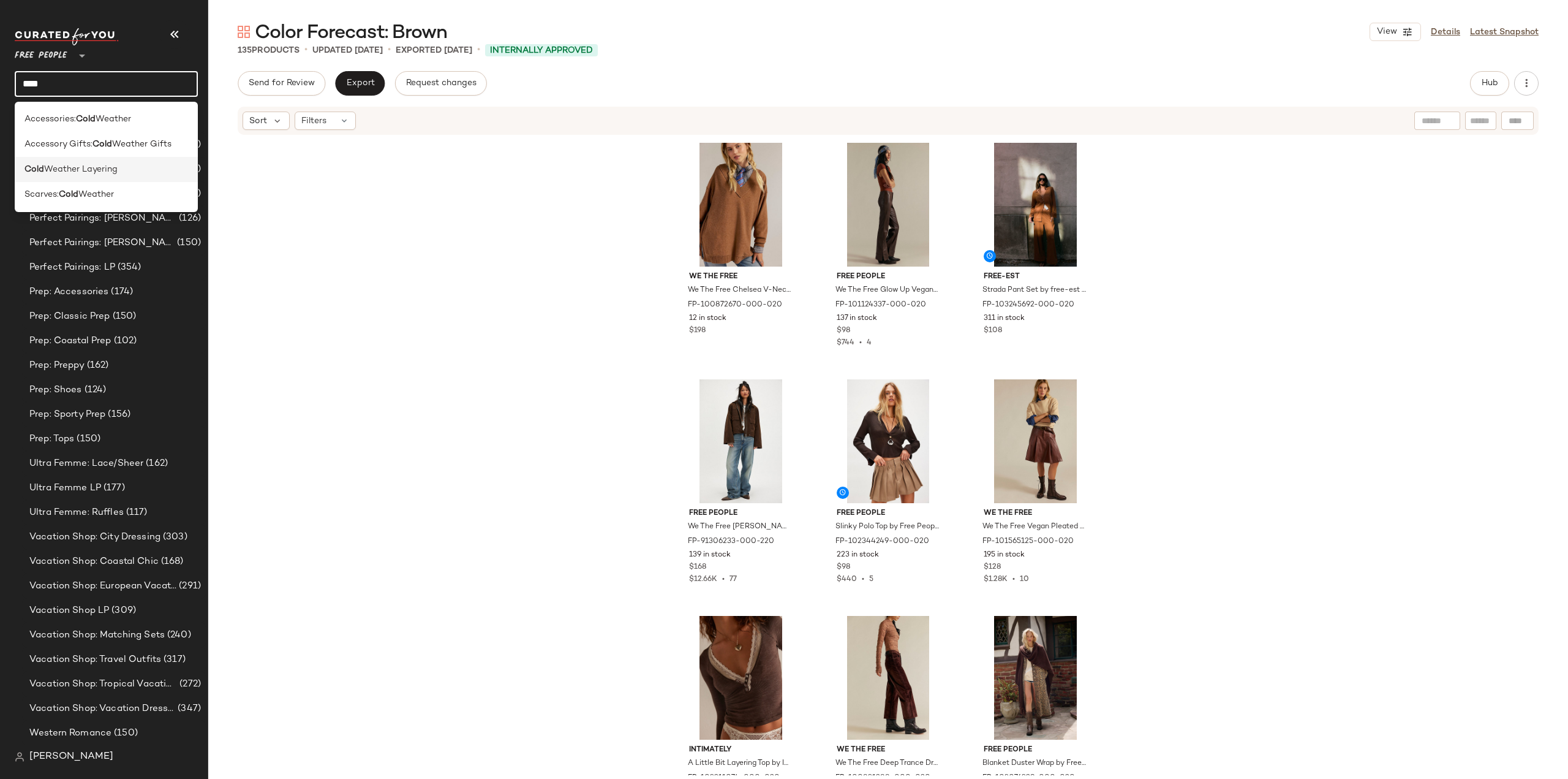
type input "****"
click at [71, 168] on span "Weather Layering" at bounding box center [81, 169] width 74 height 13
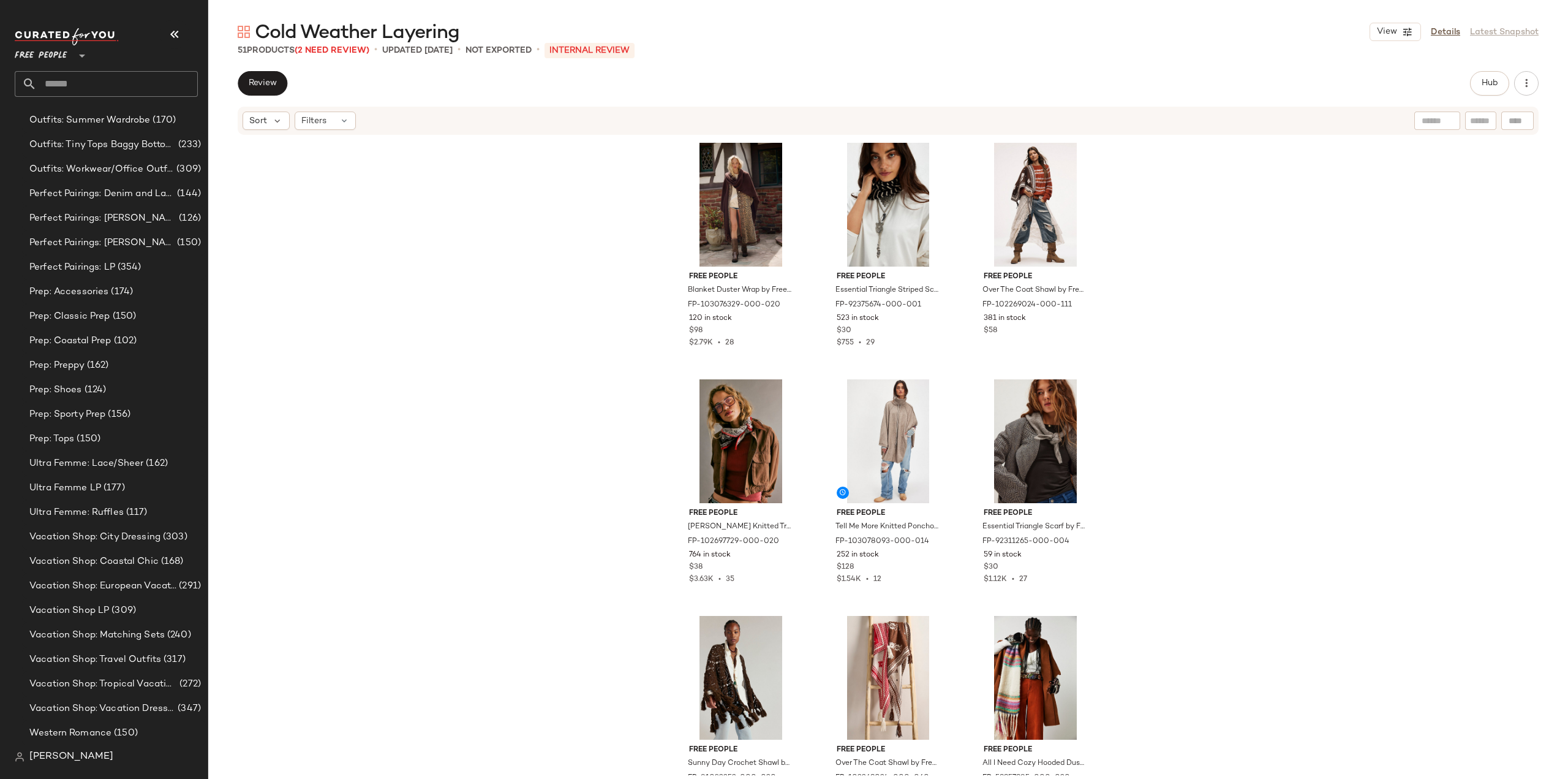
click at [122, 86] on input "text" at bounding box center [117, 84] width 161 height 26
type input "*****"
click at [101, 115] on span "n Party Dresses" at bounding box center [117, 119] width 64 height 13
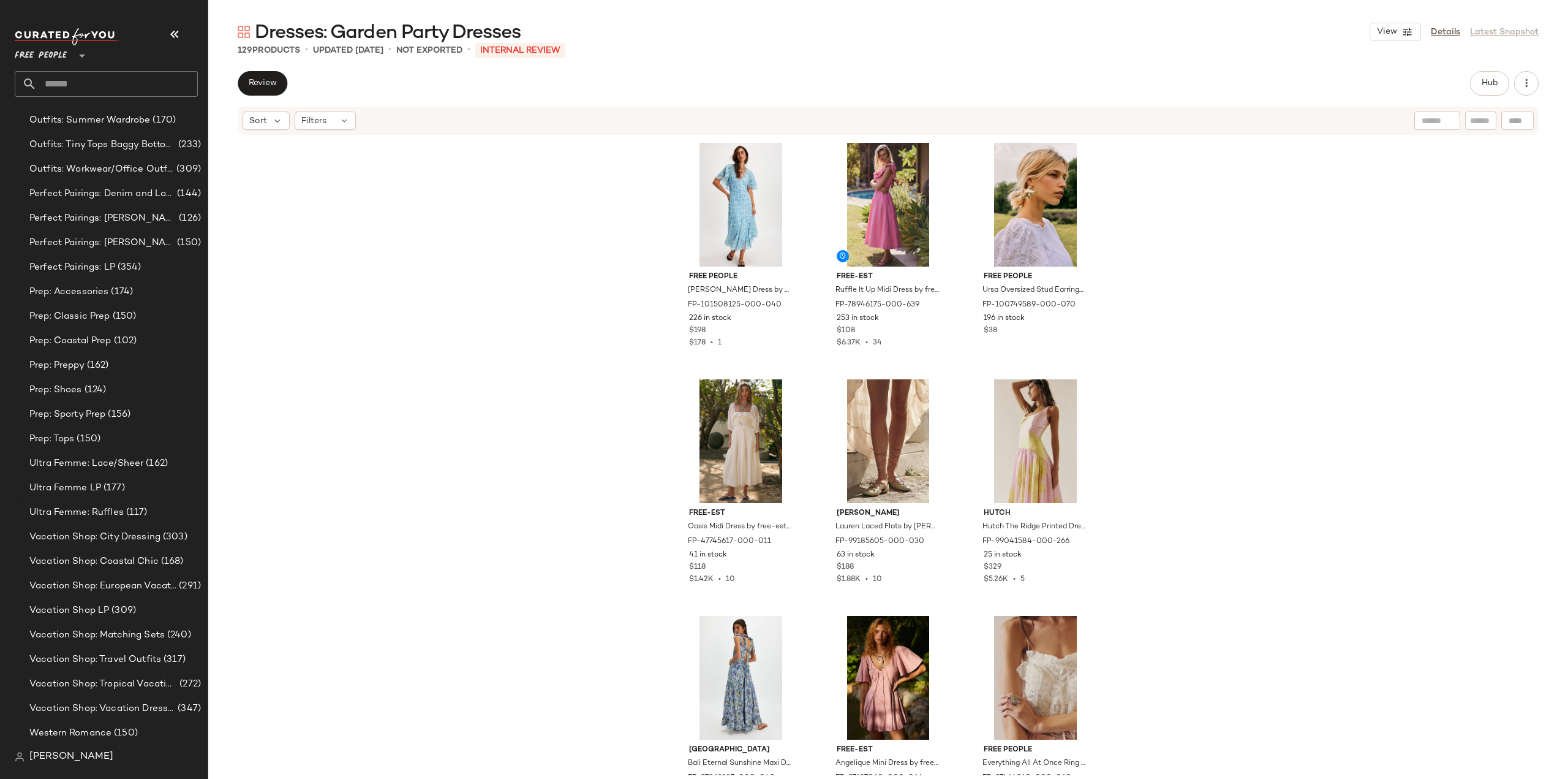
click at [67, 32] on img at bounding box center [67, 36] width 104 height 17
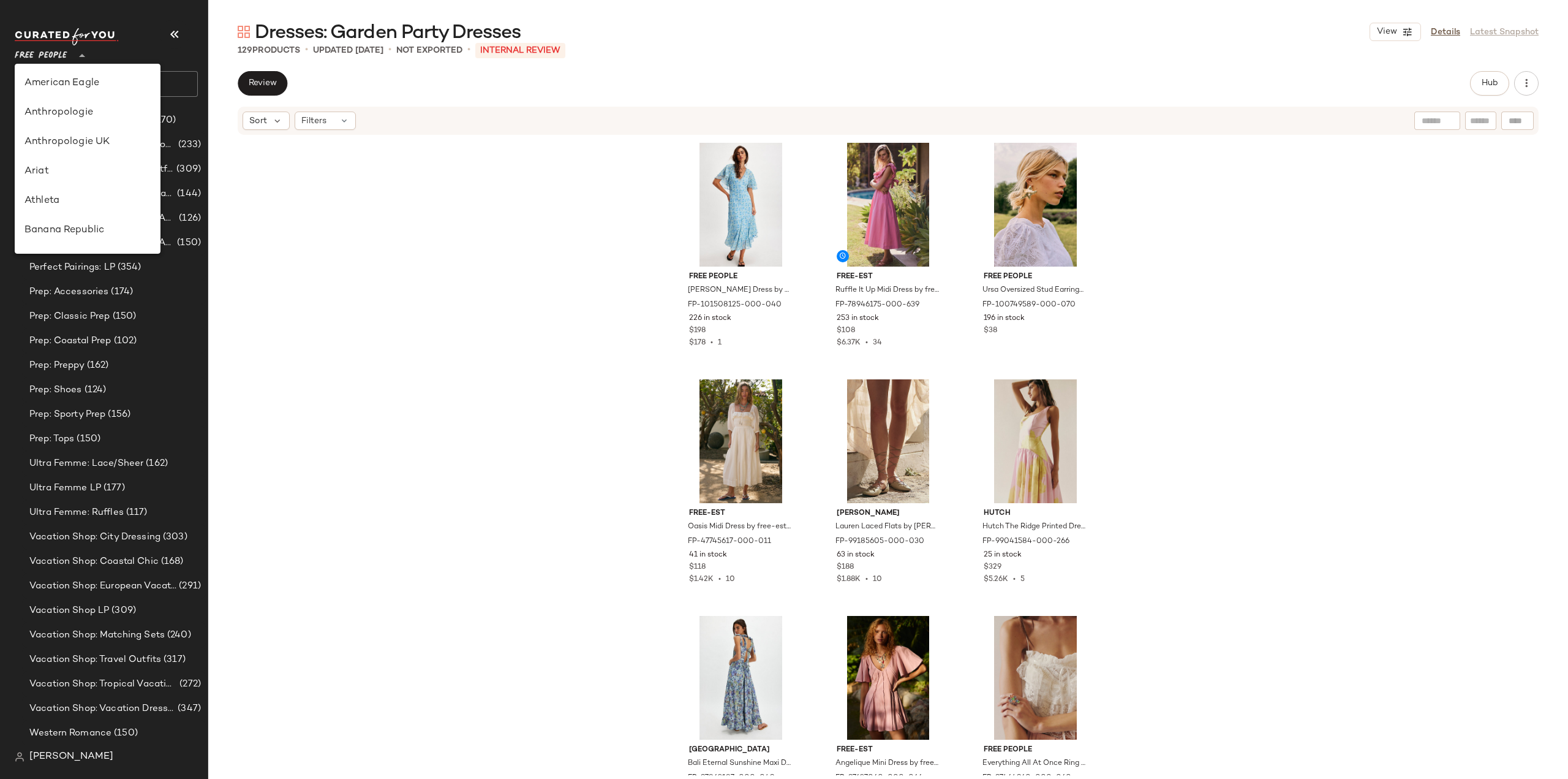
click at [47, 57] on span "Free People" at bounding box center [41, 52] width 53 height 23
